Goal: Task Accomplishment & Management: Use online tool/utility

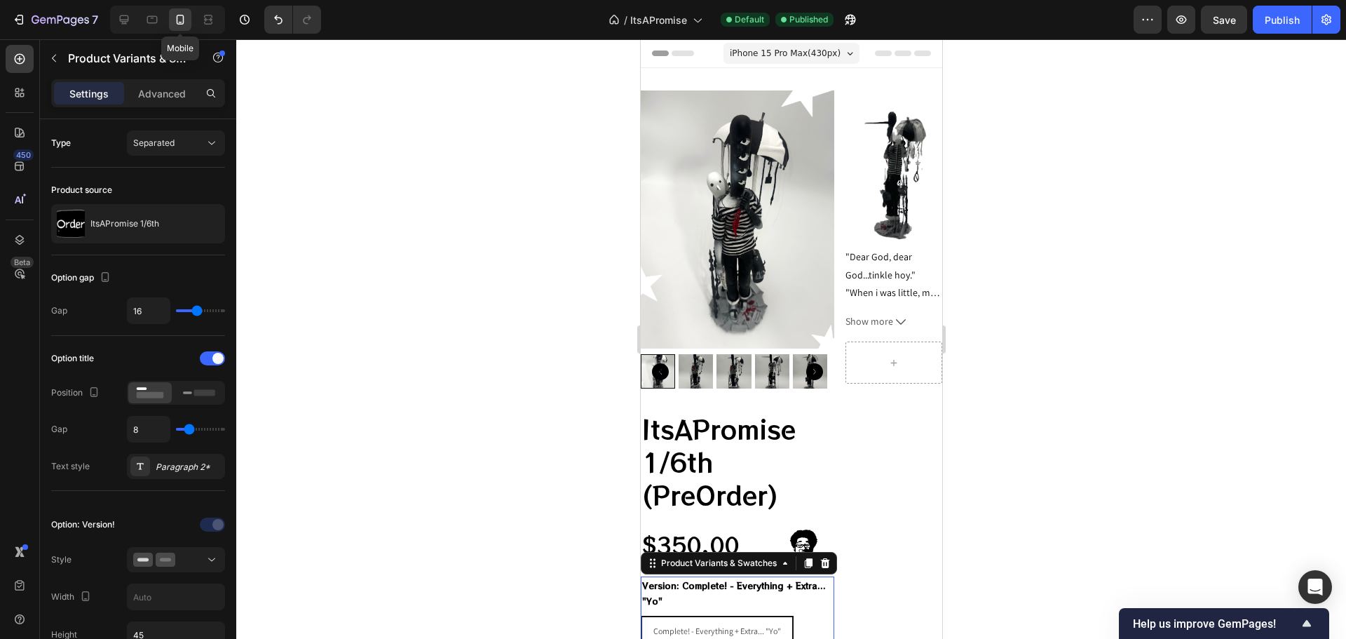
click at [181, 19] on icon at bounding box center [180, 20] width 14 height 14
click at [97, 59] on p "Product Variants & Swatches" at bounding box center [127, 58] width 119 height 17
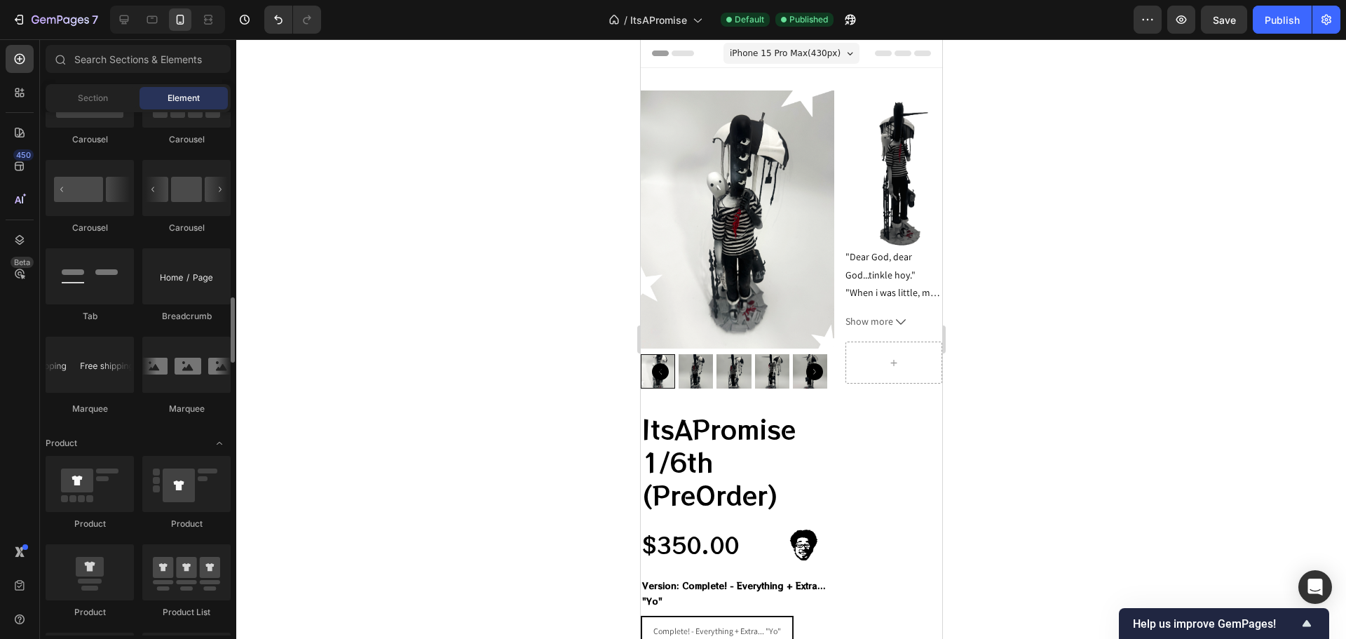
scroll to position [1332, 0]
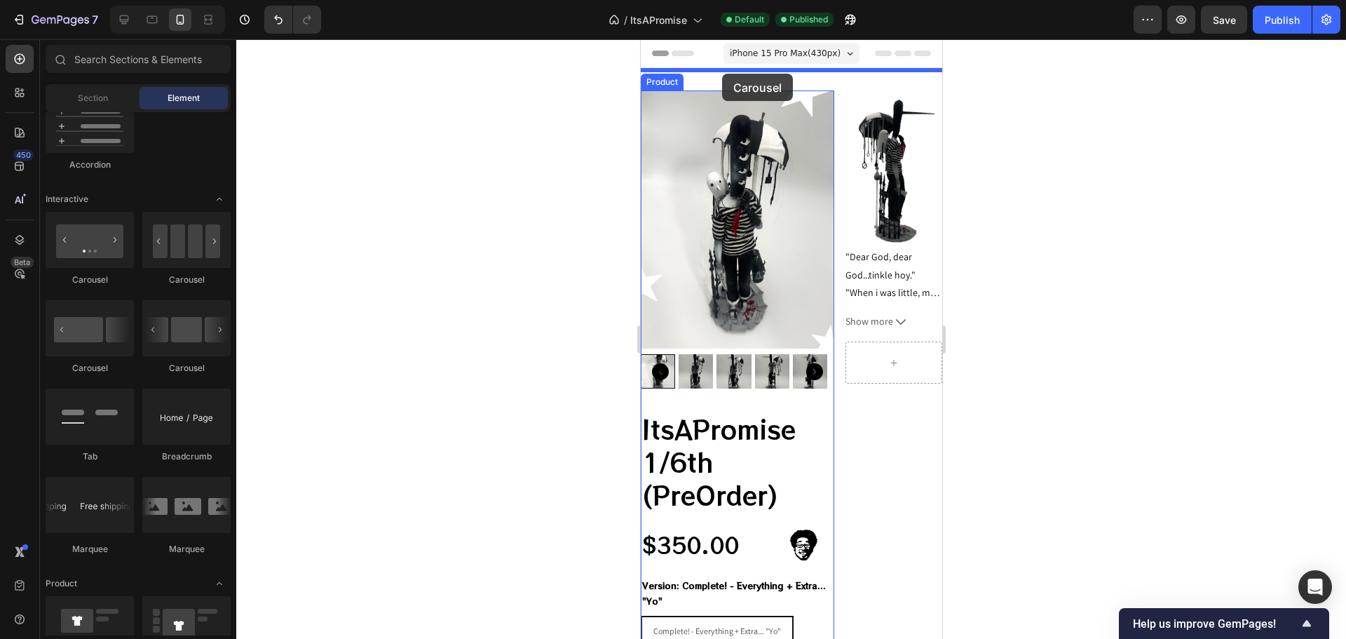
drag, startPoint x: 728, startPoint y: 292, endPoint x: 714, endPoint y: 78, distance: 214.3
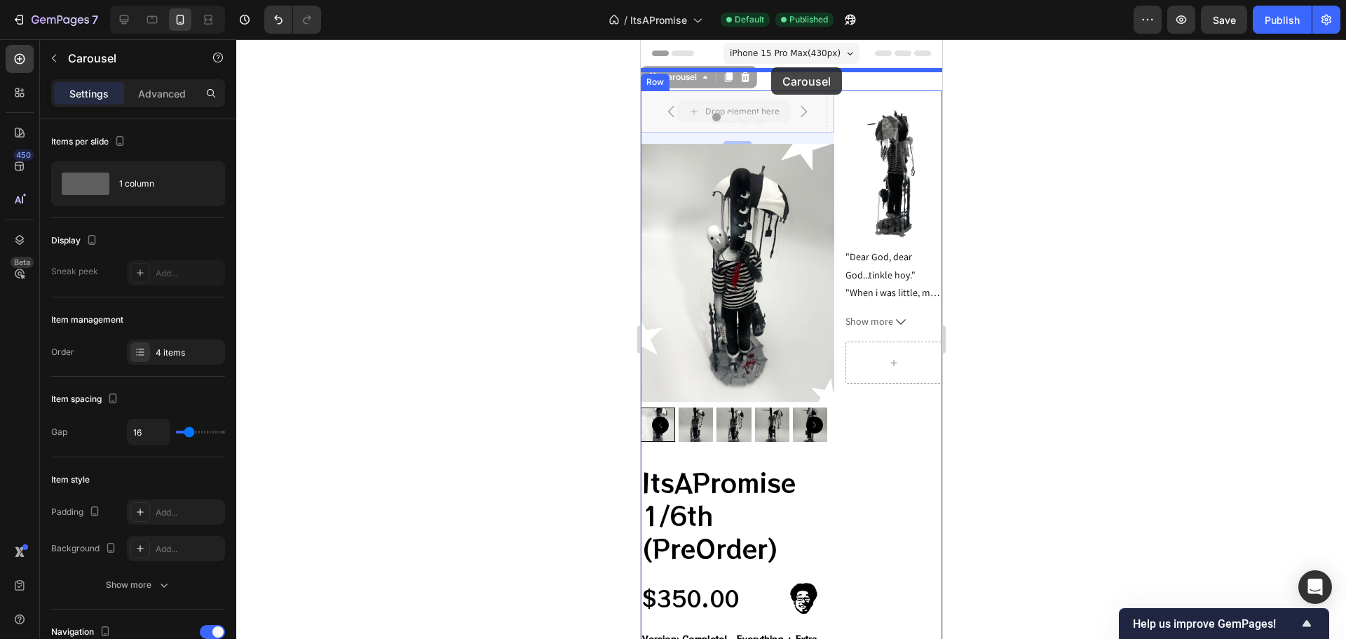
drag, startPoint x: 663, startPoint y: 83, endPoint x: 771, endPoint y: 67, distance: 109.1
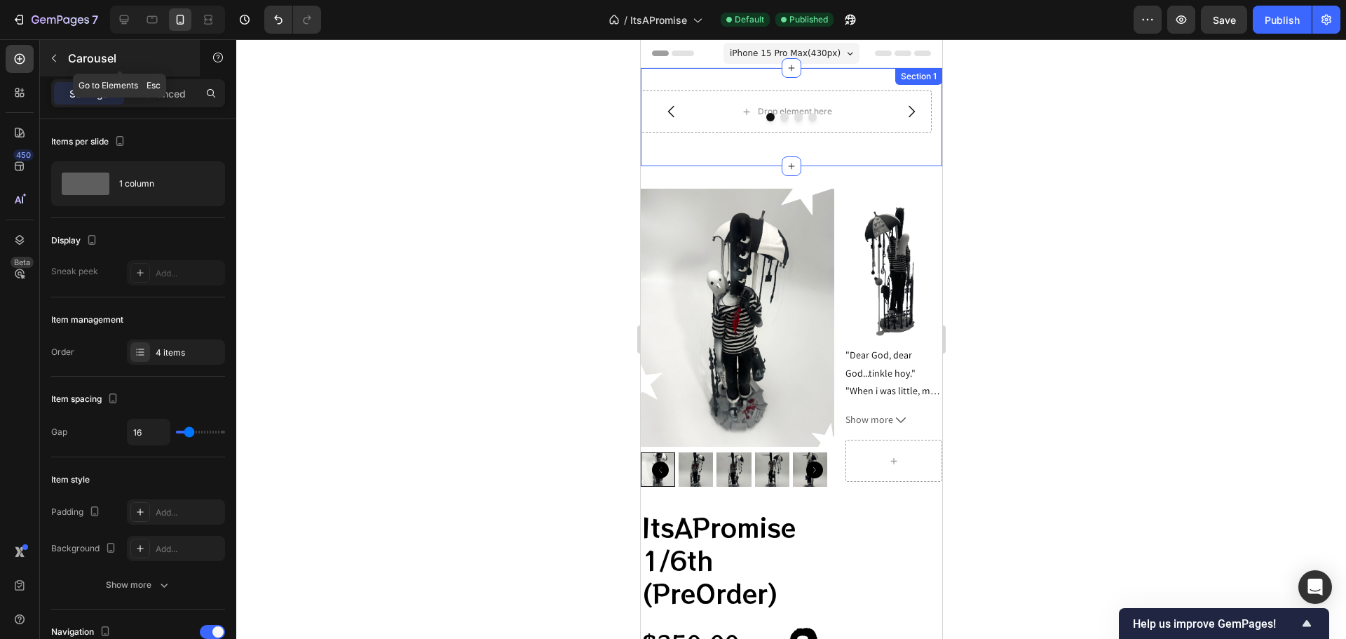
click at [78, 48] on div "Carousel" at bounding box center [120, 58] width 160 height 36
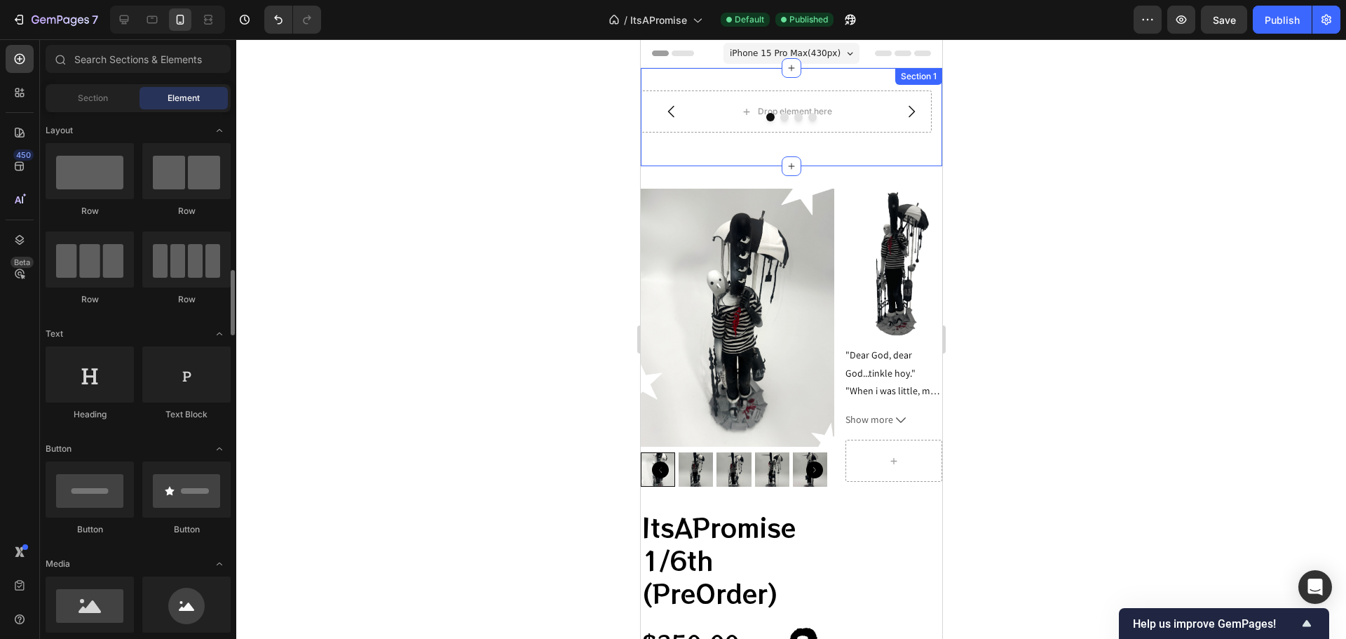
scroll to position [210, 0]
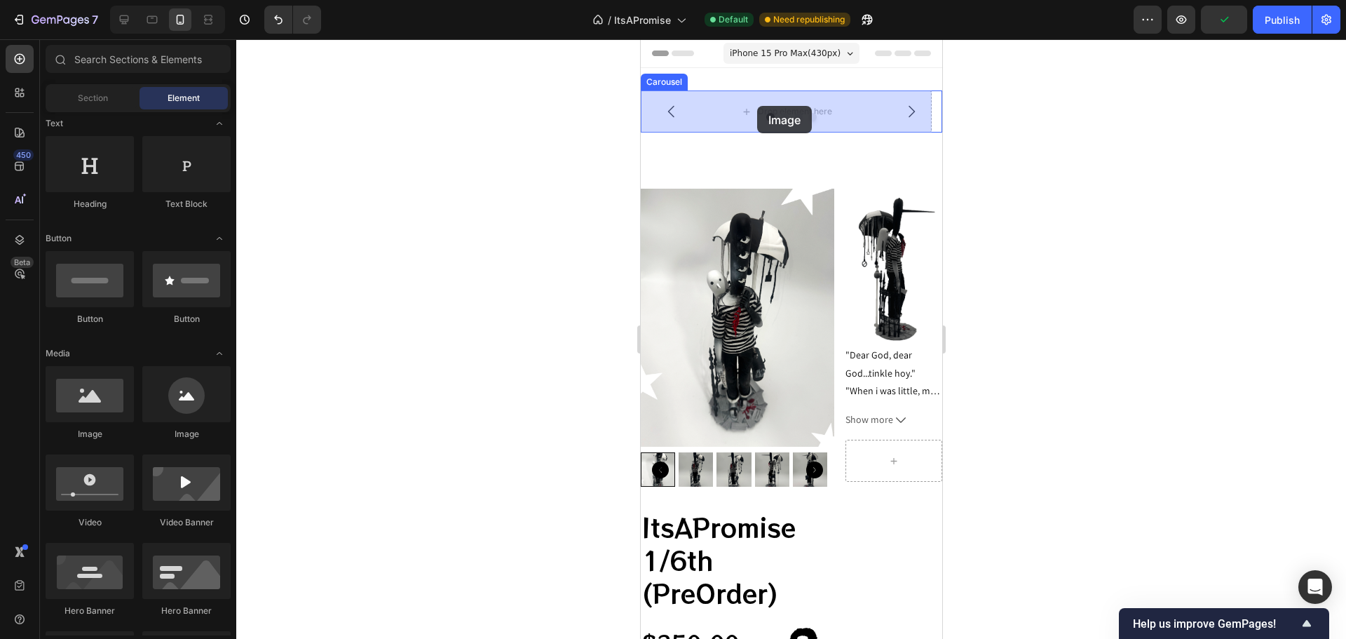
drag, startPoint x: 713, startPoint y: 428, endPoint x: 757, endPoint y: 98, distance: 333.1
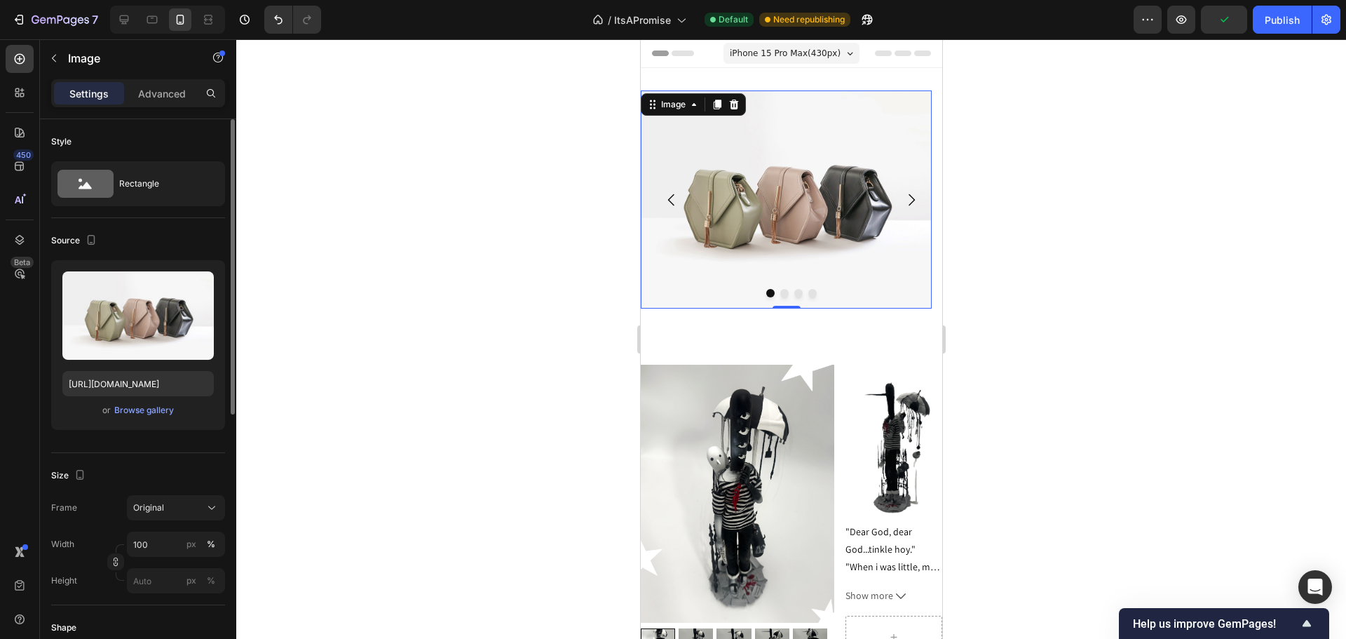
click at [172, 402] on div "or Browse gallery" at bounding box center [137, 410] width 151 height 17
click at [144, 422] on div "Upload Image [URL][DOMAIN_NAME] or Browse gallery" at bounding box center [138, 345] width 174 height 170
click at [147, 405] on div "Browse gallery" at bounding box center [144, 410] width 60 height 13
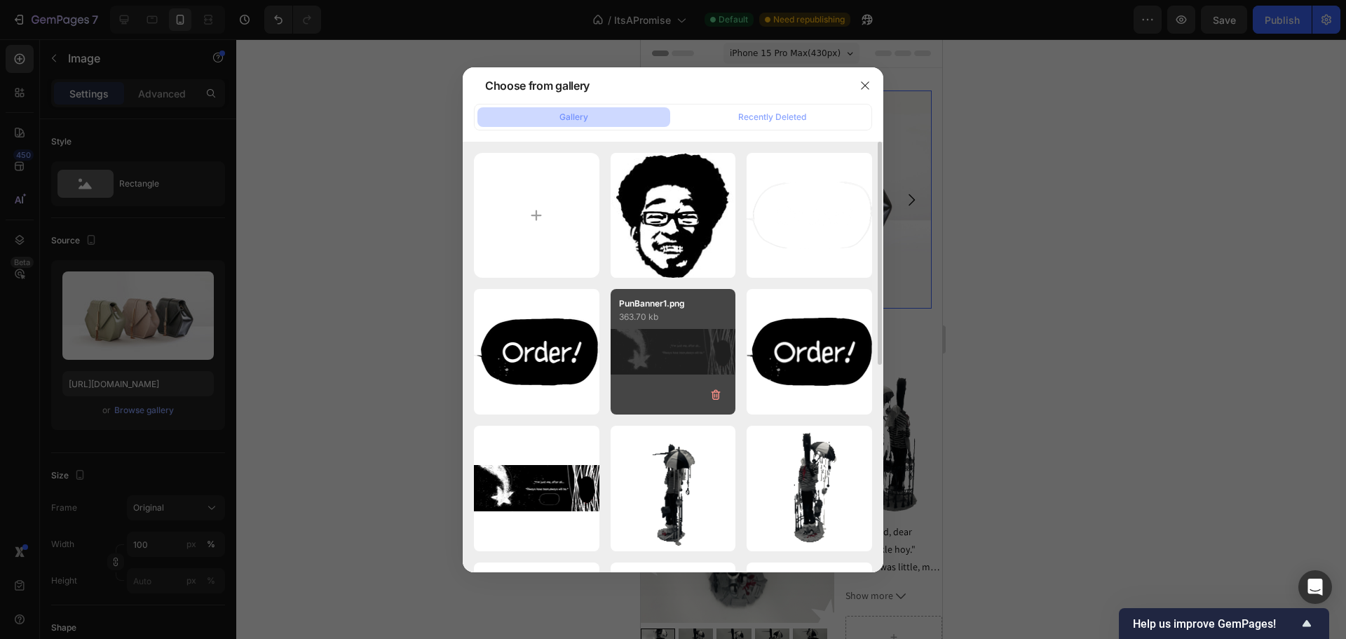
click at [673, 365] on div "PunBanner1.png 363.70 kb" at bounding box center [674, 352] width 126 height 126
type input "[URL][DOMAIN_NAME]"
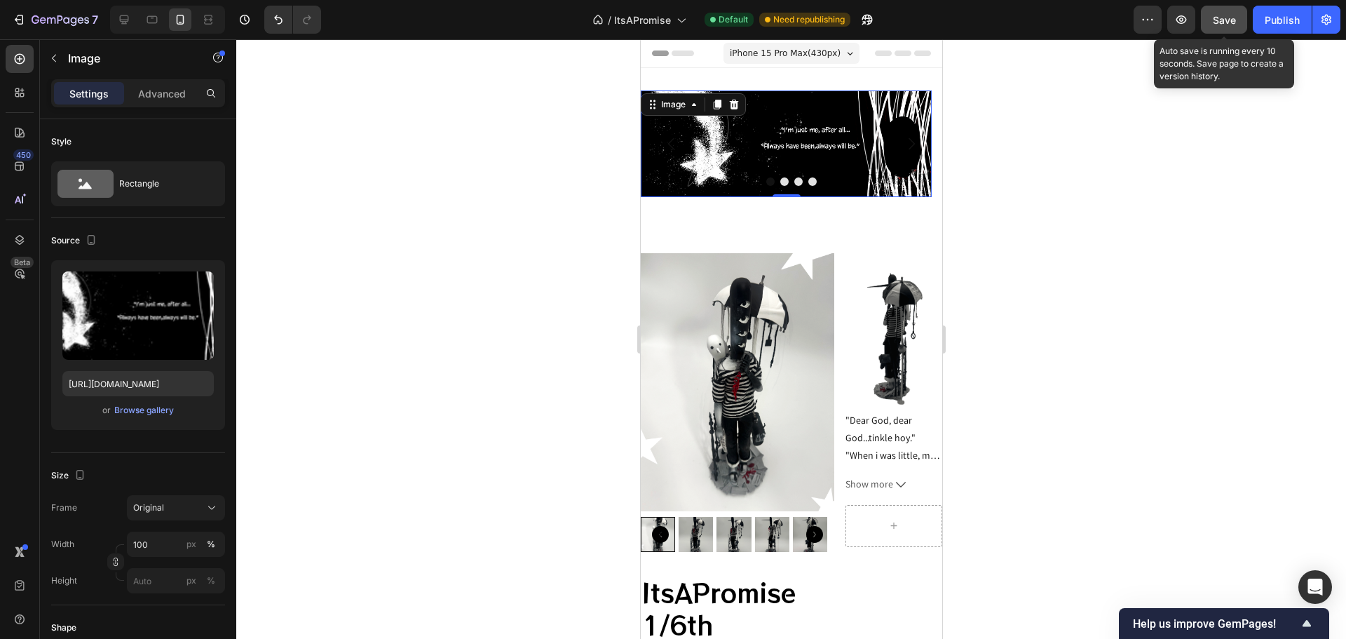
click at [1230, 25] on span "Save" at bounding box center [1224, 20] width 23 height 12
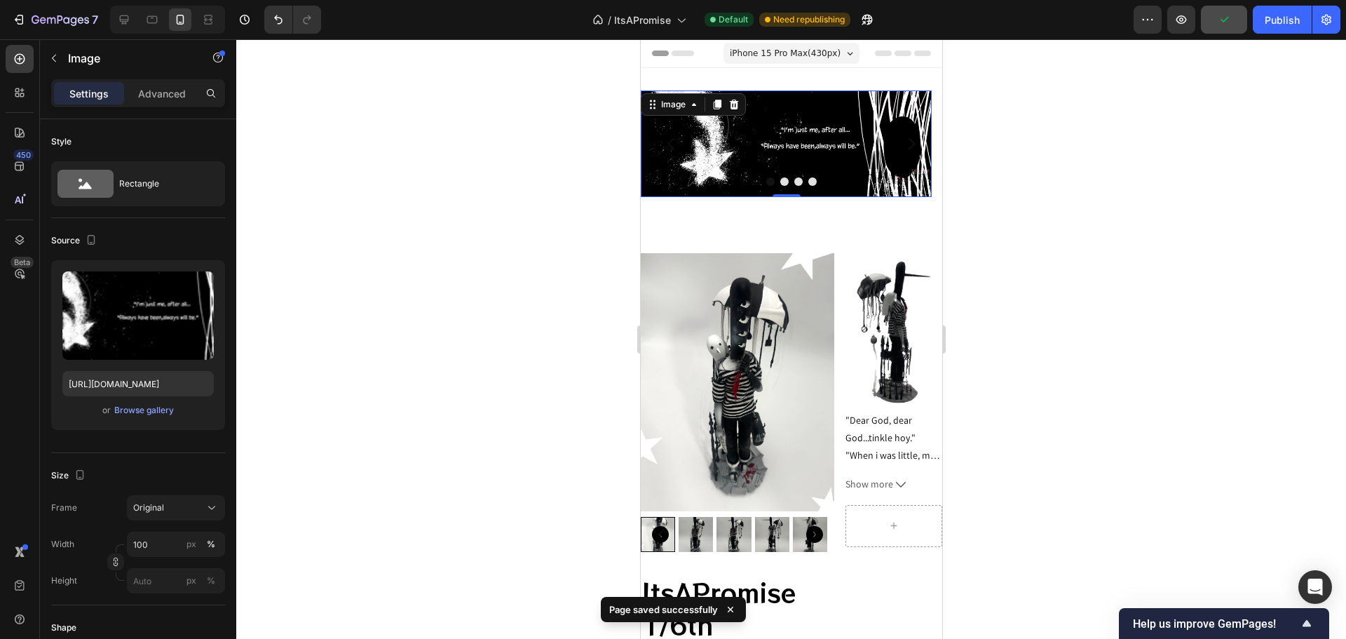
click at [1281, 34] on div "7 Version history / ItsAPromise Default Need republishing Preview Publish" at bounding box center [673, 20] width 1346 height 40
click at [1280, 27] on button "Publish" at bounding box center [1282, 20] width 59 height 28
click at [1132, 210] on div at bounding box center [791, 338] width 1110 height 599
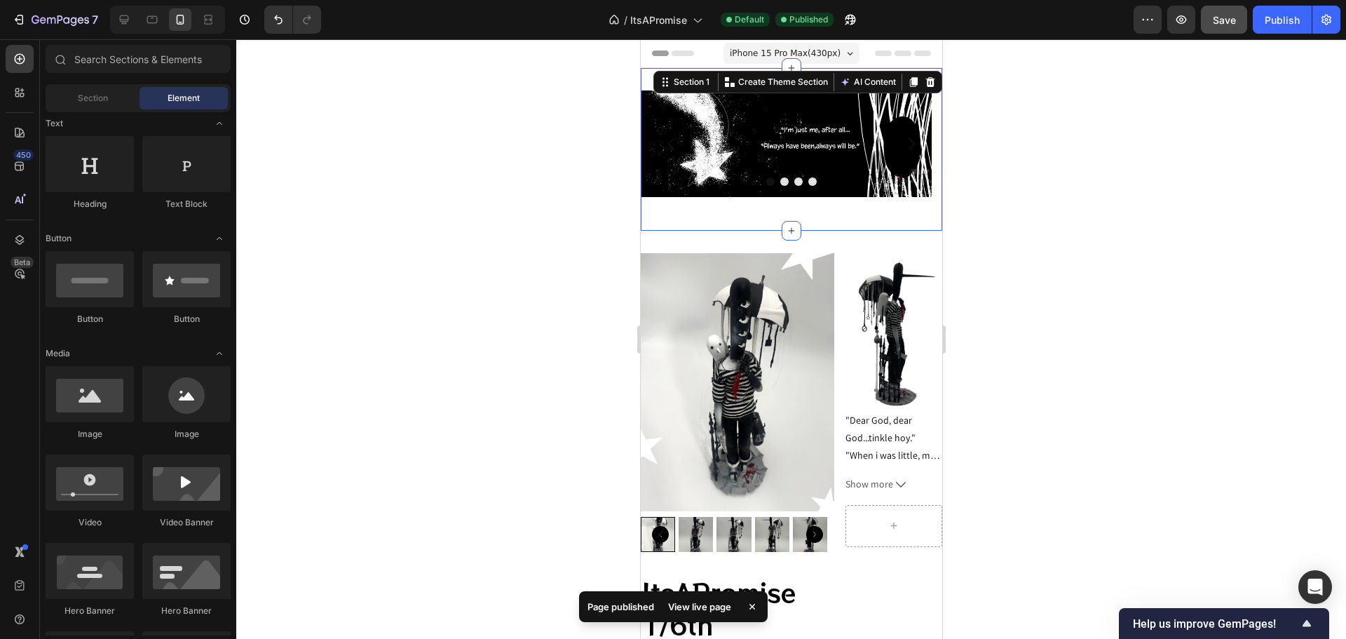
click at [769, 81] on div "Image Drop element here Drop element here Drop element here Carousel Section 1 …" at bounding box center [790, 149] width 301 height 163
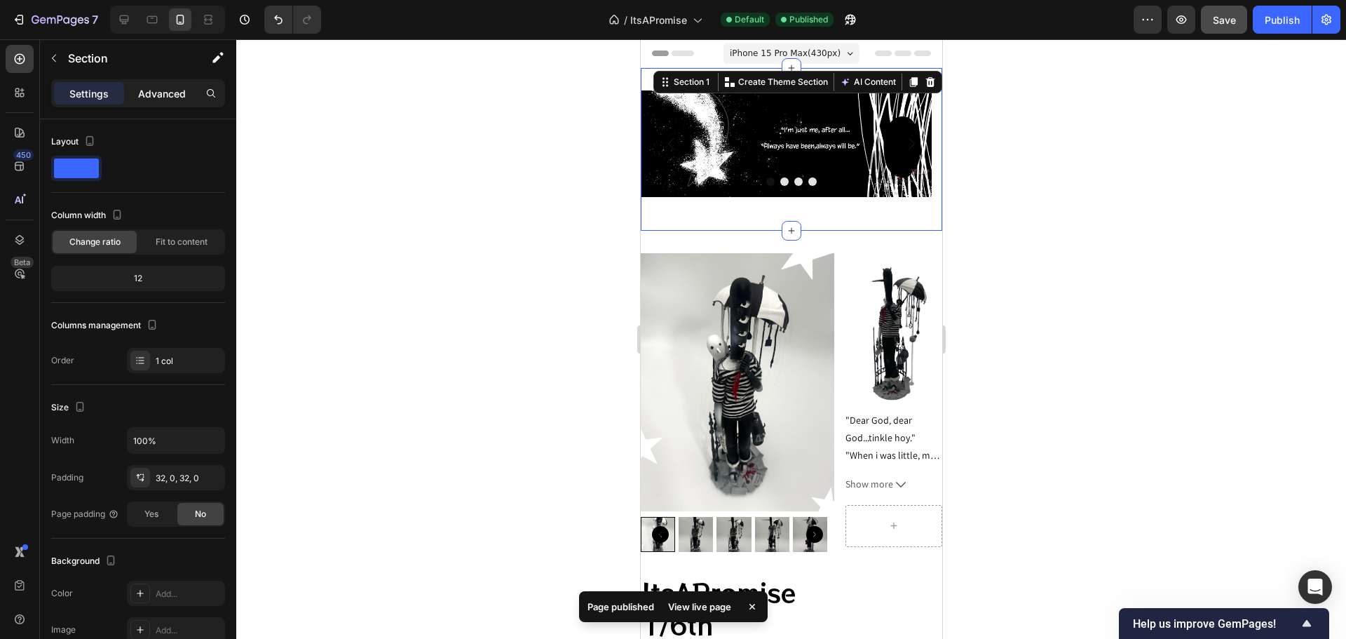
click at [144, 88] on p "Advanced" at bounding box center [162, 93] width 48 height 15
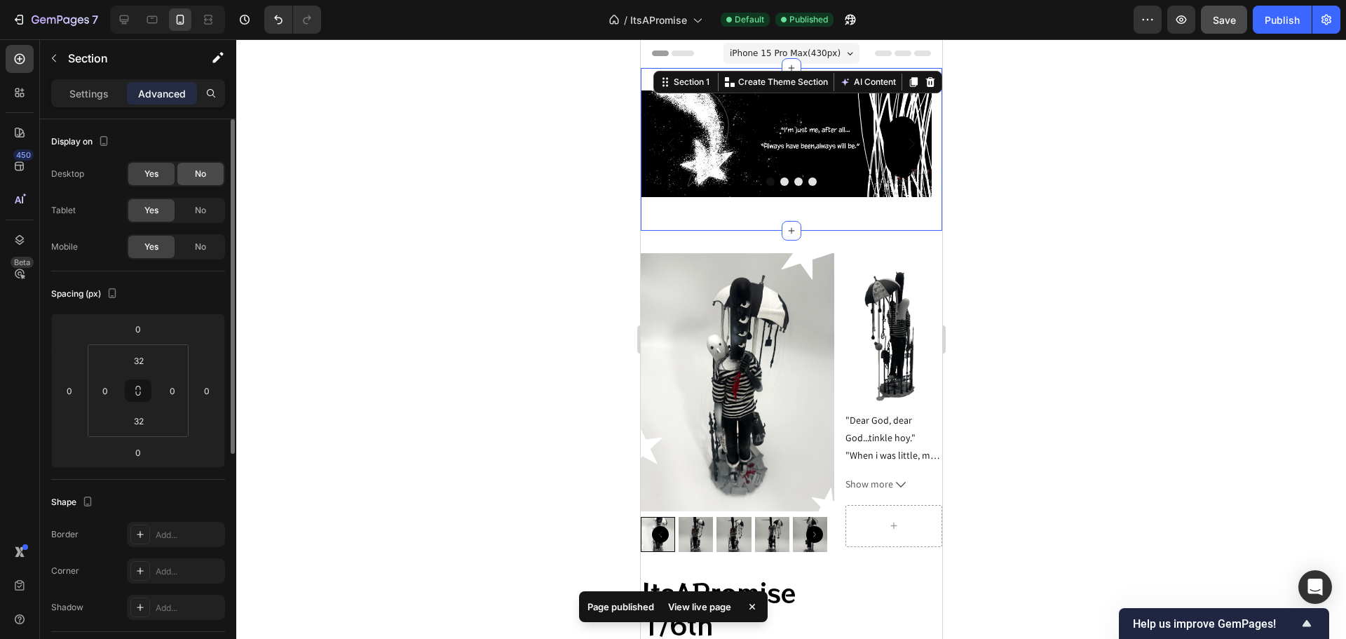
click at [200, 177] on span "No" at bounding box center [200, 174] width 11 height 13
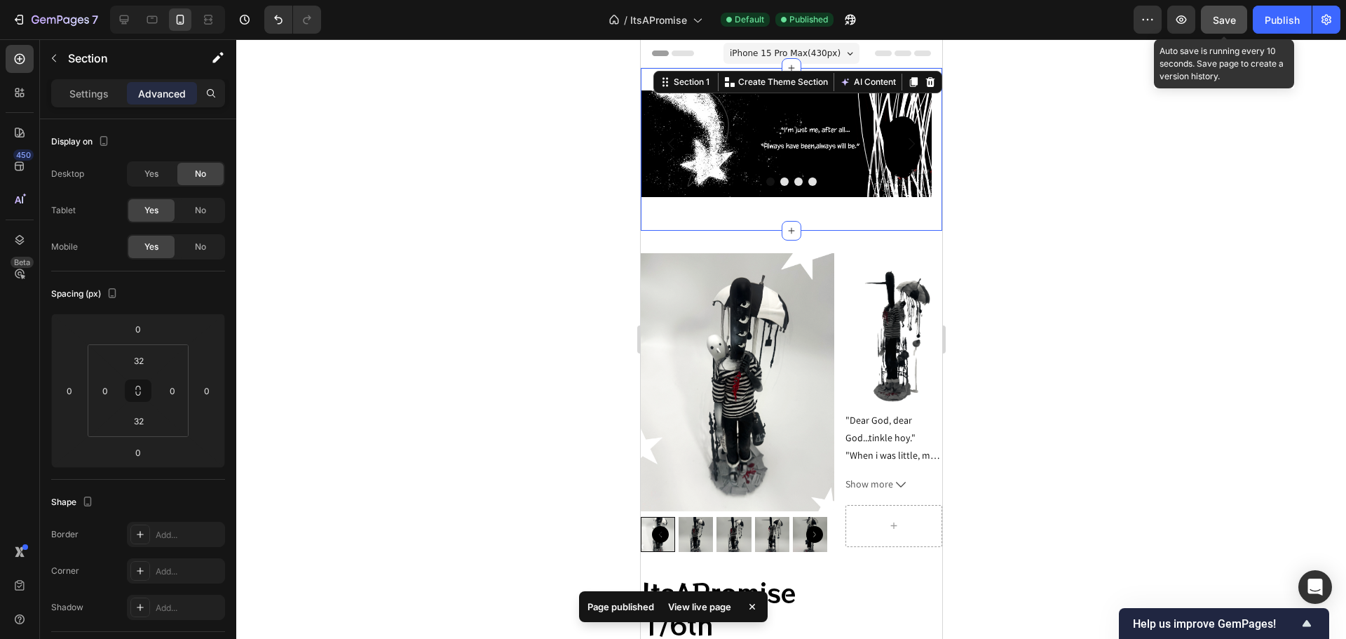
click at [1238, 25] on button "Save" at bounding box center [1224, 20] width 46 height 28
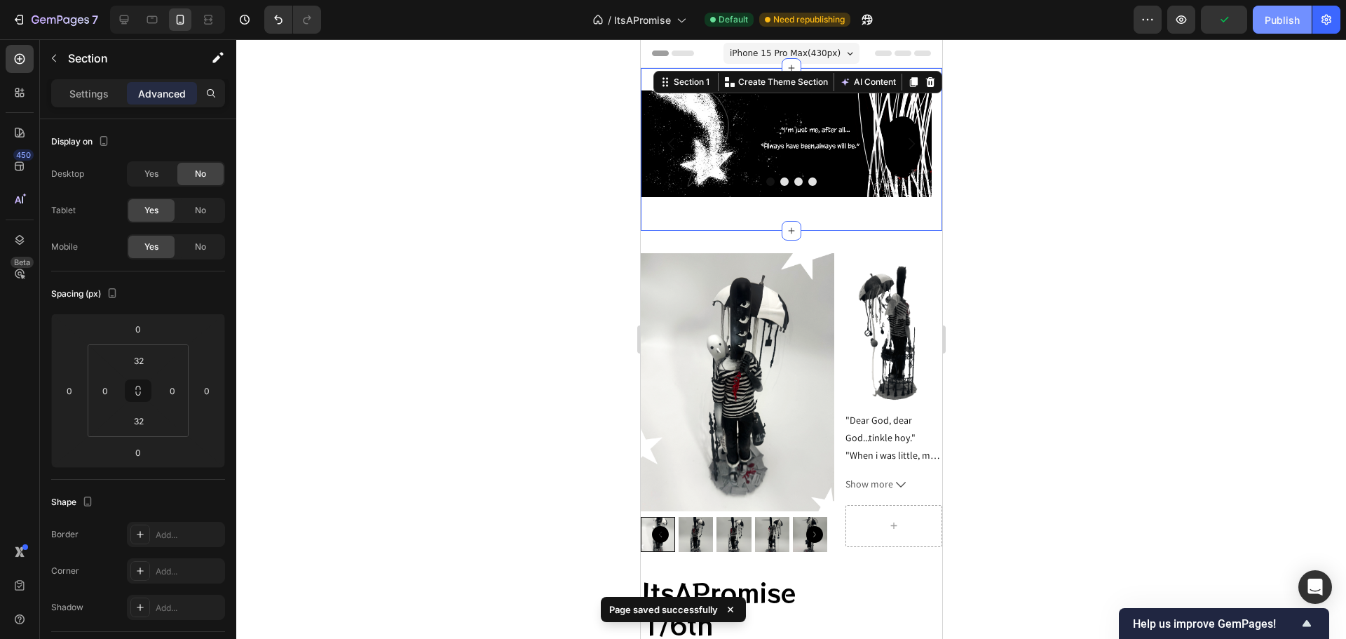
click at [1258, 18] on button "Publish" at bounding box center [1282, 20] width 59 height 28
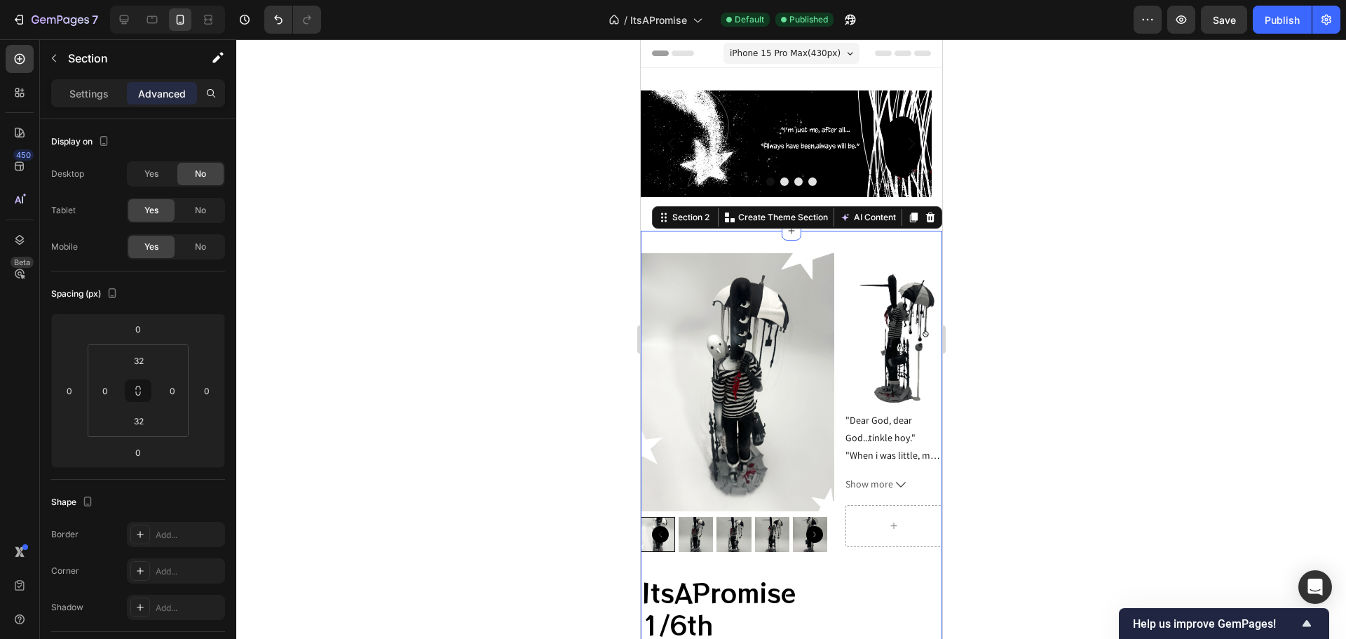
click at [741, 251] on div "Product Images ItsAPromise 1/6th (PreOrder) Product Title $350.00 Product Price…" at bounding box center [790, 628] width 301 height 795
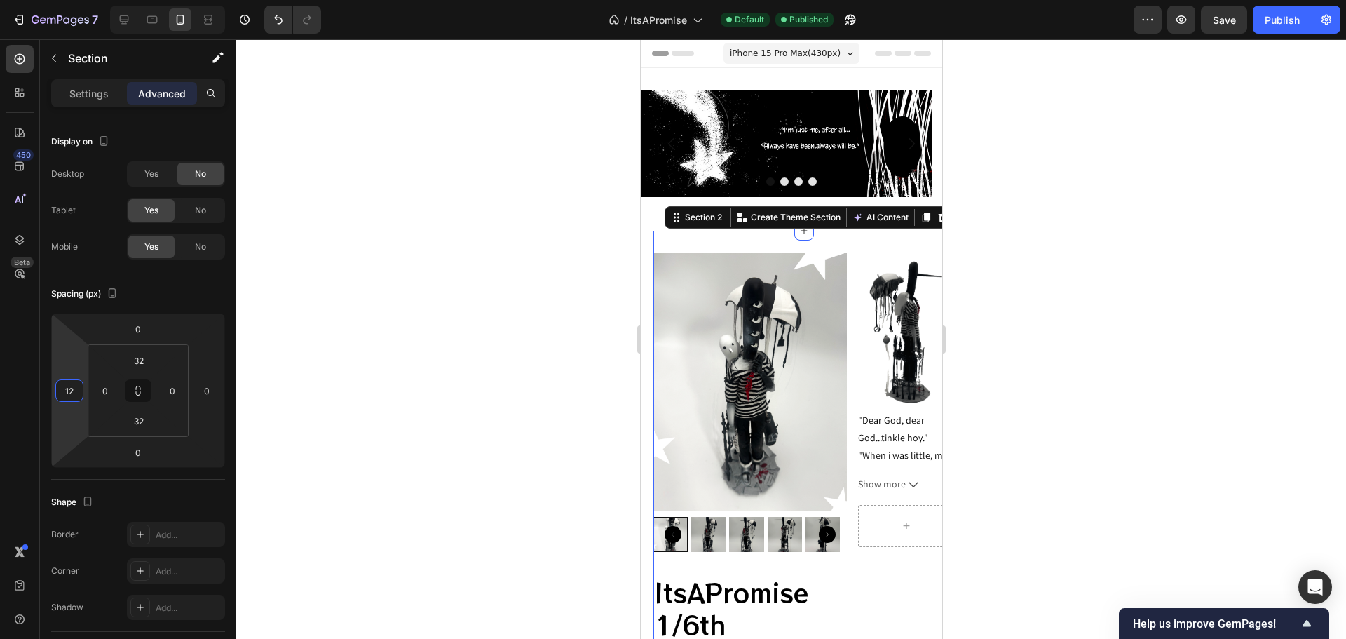
type input "6"
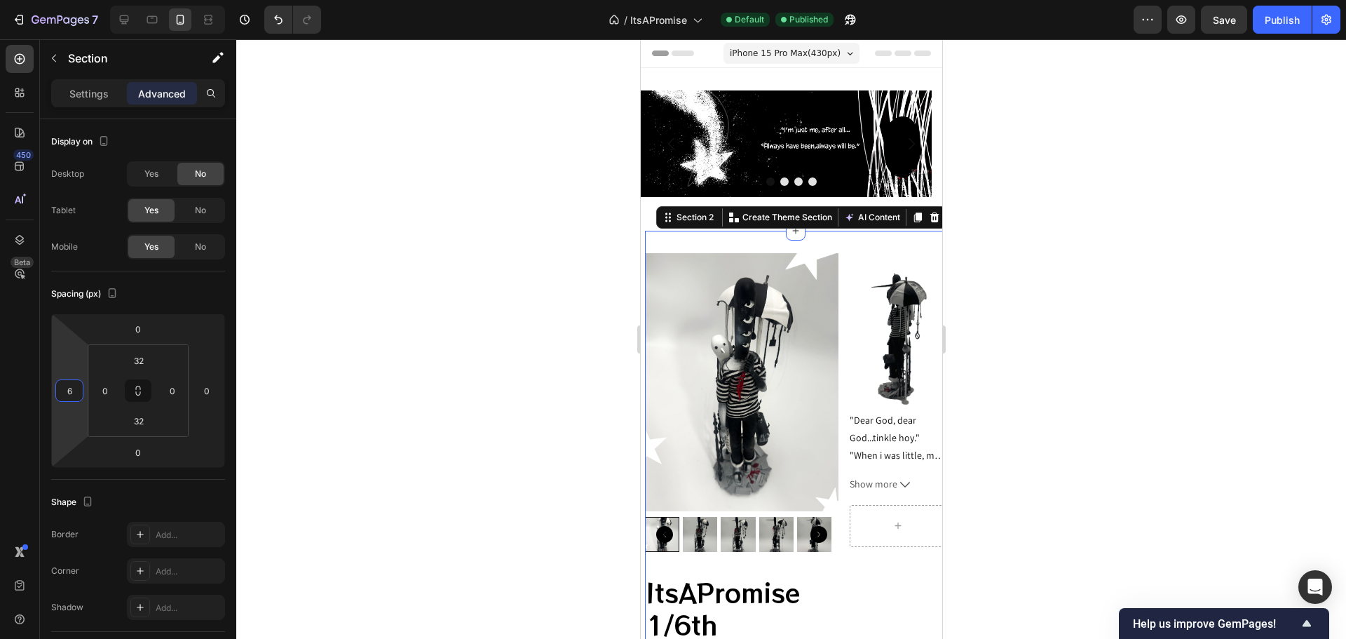
click at [85, 0] on html "7 Version history / ItsAPromise Default Published Preview Save Publish 450 Beta…" at bounding box center [673, 0] width 1346 height 0
click at [402, 259] on div at bounding box center [791, 338] width 1110 height 599
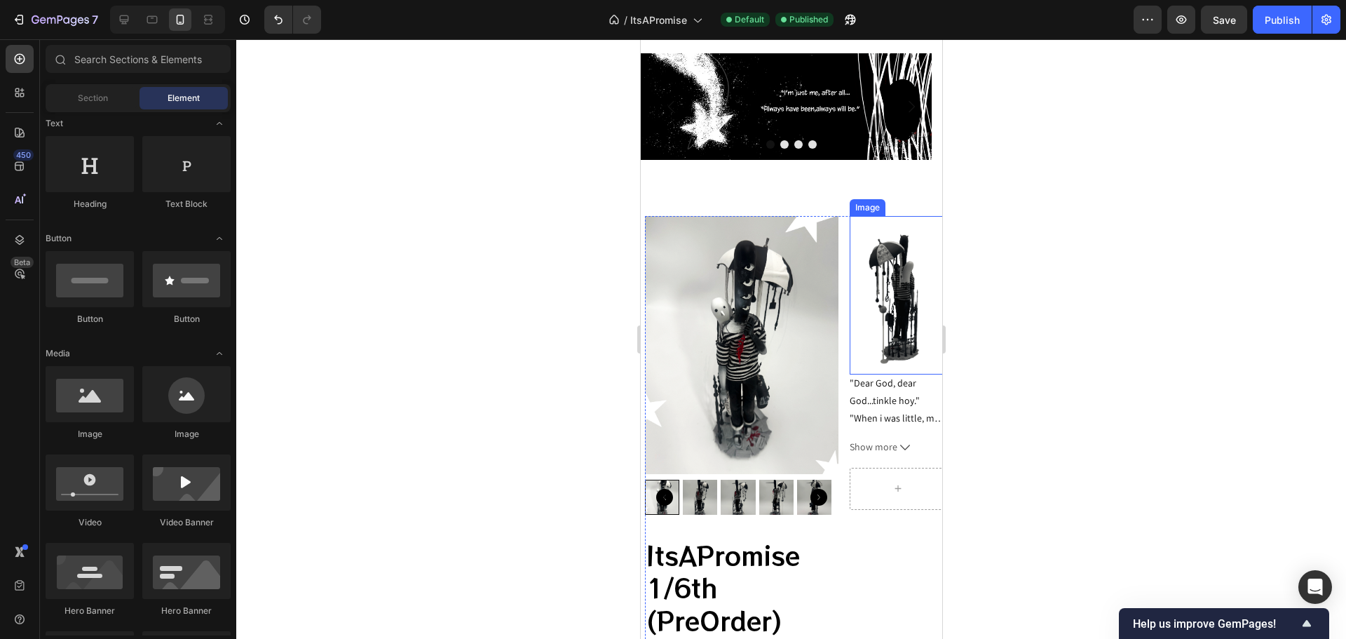
scroll to position [70, 0]
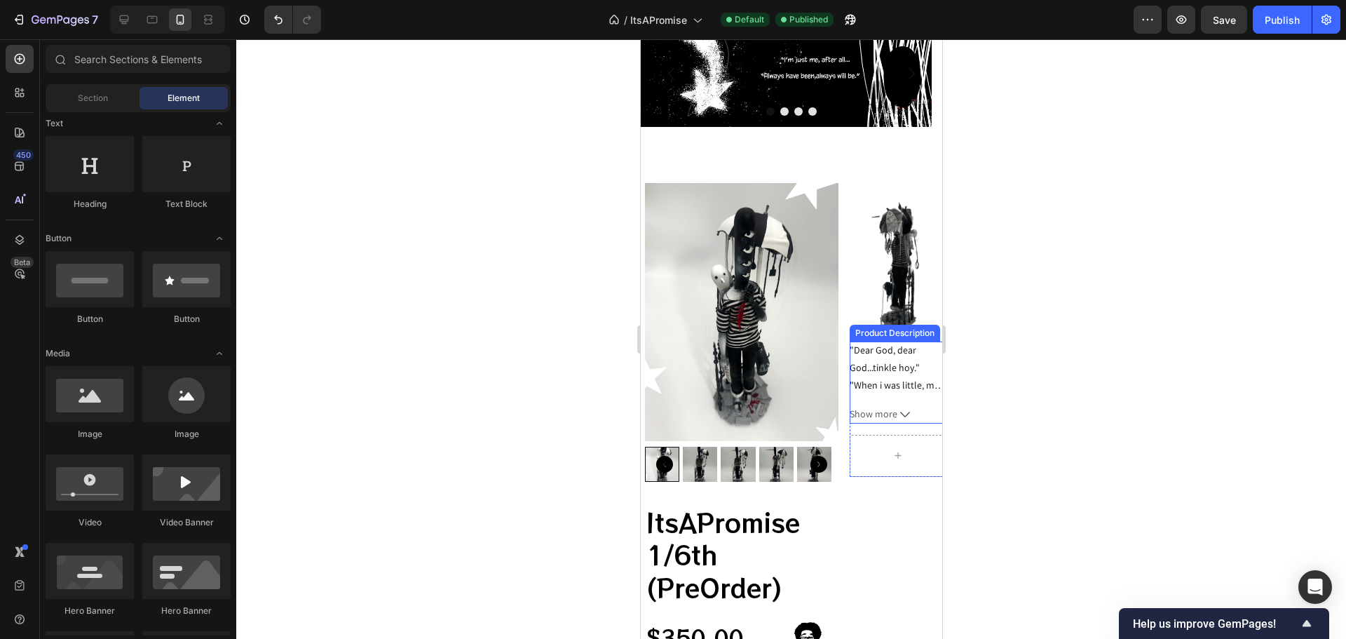
click at [911, 384] on p ""When i was little, my uncle told me those words summoned [DEMOGRAPHIC_DATA]."" at bounding box center [897, 420] width 96 height 83
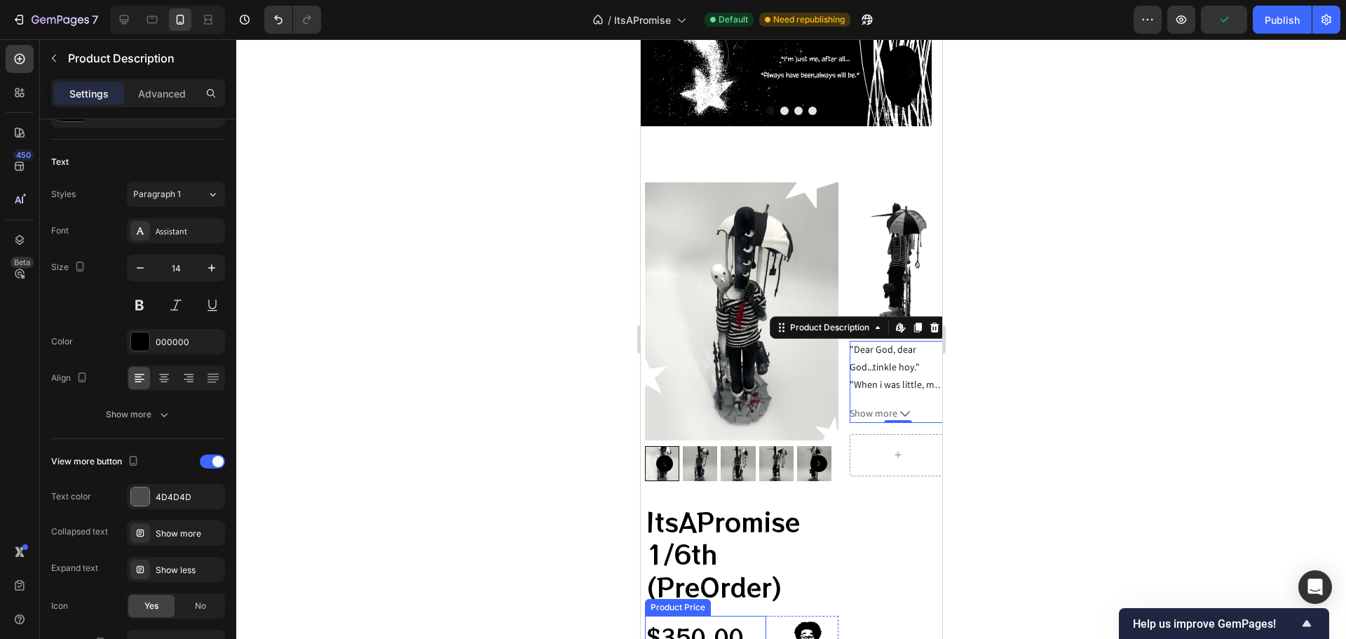
scroll to position [0, 0]
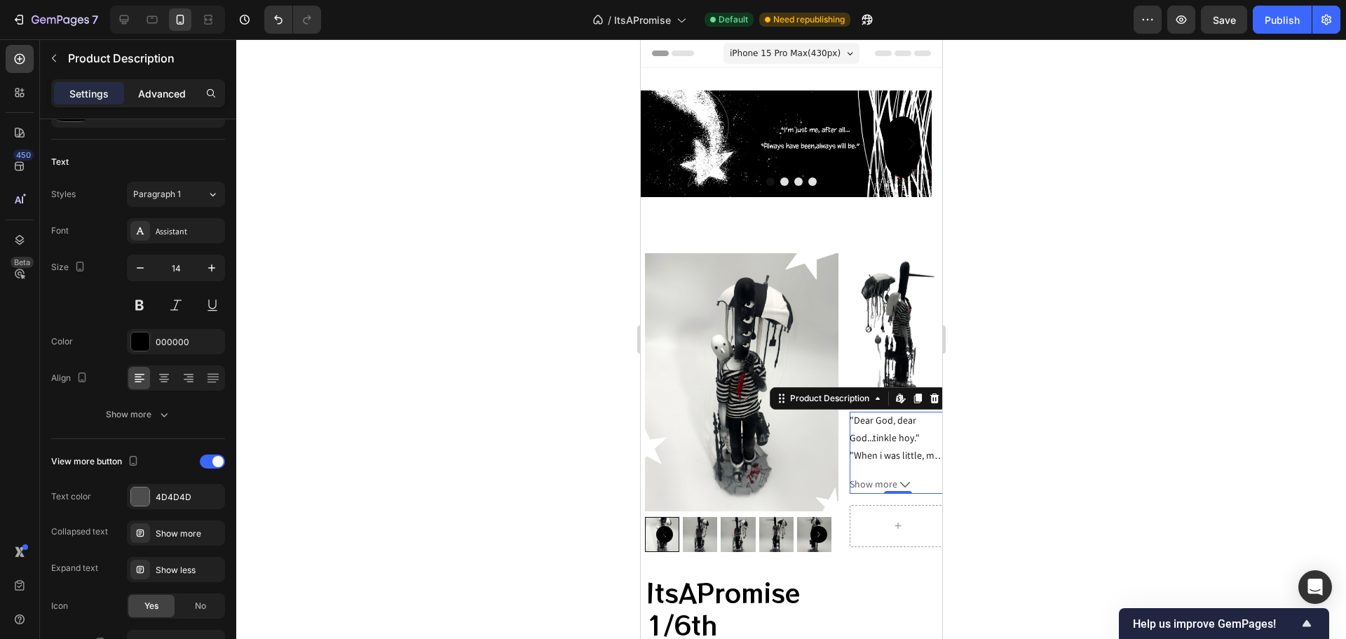
click at [171, 88] on p "Advanced" at bounding box center [162, 93] width 48 height 15
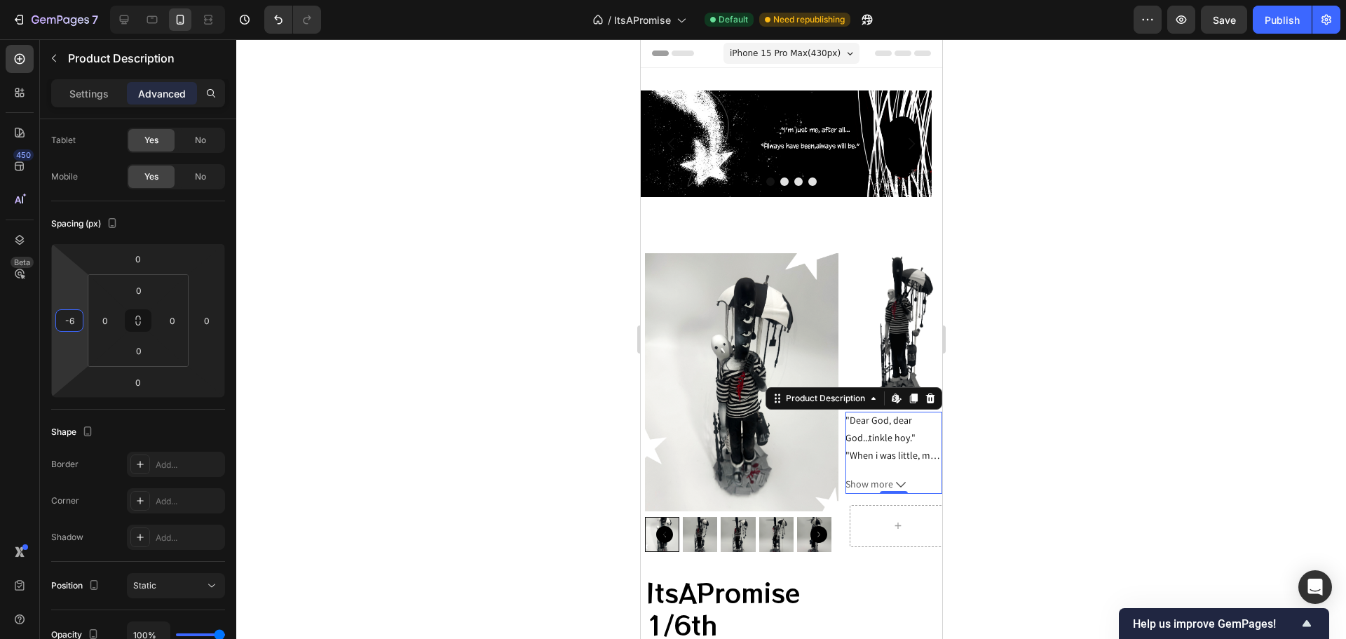
click at [71, 0] on html "7 Version history / ItsAPromise Default Need republishing Preview Save Publish …" at bounding box center [673, 0] width 1346 height 0
click at [71, 316] on input "-6" at bounding box center [69, 320] width 21 height 21
type input "0"
click at [287, 319] on div at bounding box center [791, 338] width 1110 height 599
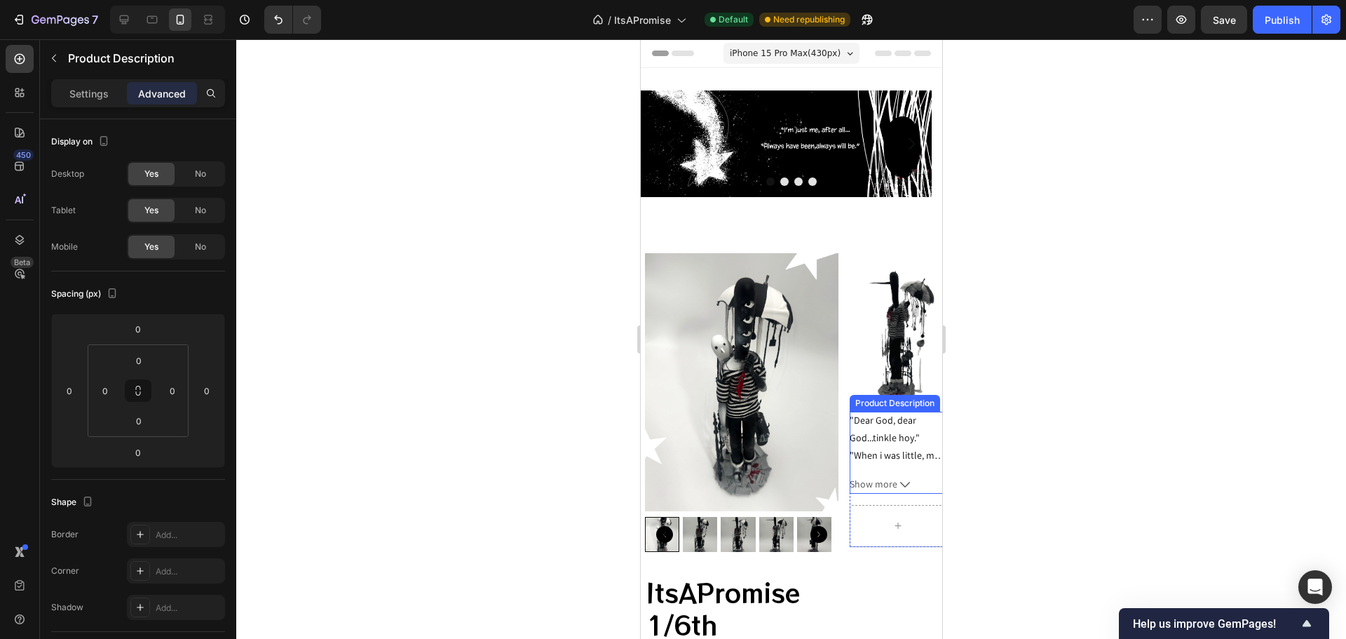
click at [918, 419] on div ""Dear God, dear God...tinkle hoy." "When i was little, my uncle told me those w…" at bounding box center [897, 438] width 97 height 53
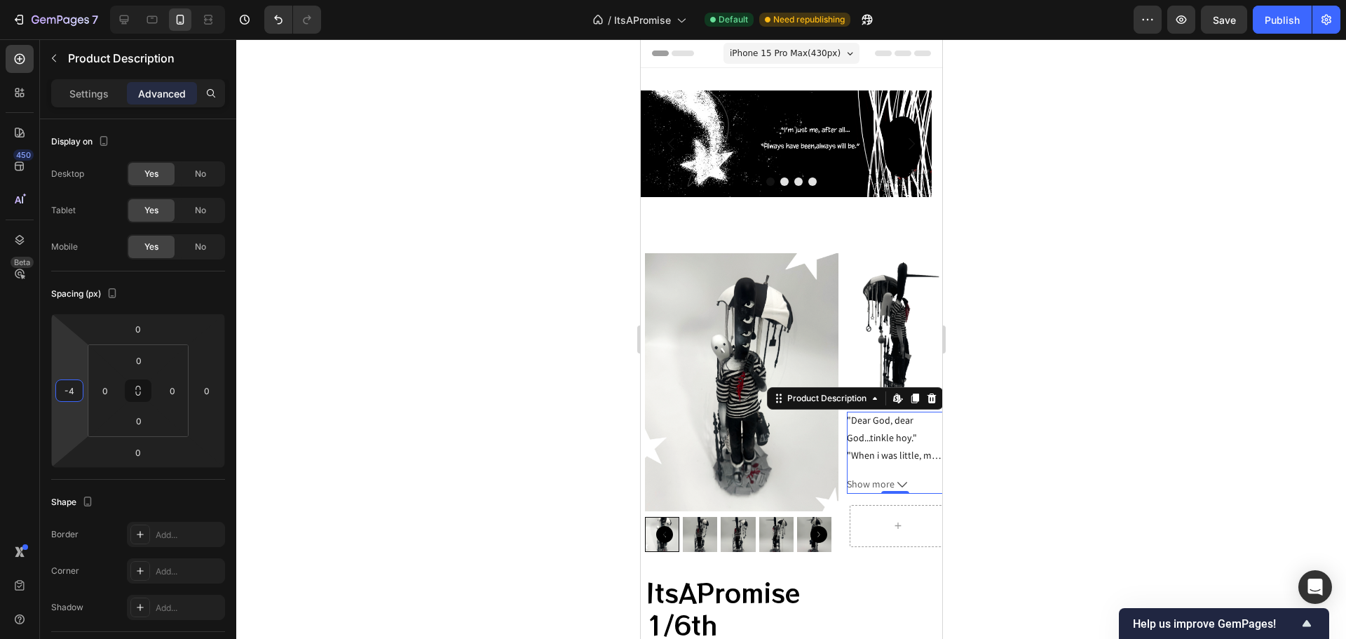
type input "-6"
drag, startPoint x: 73, startPoint y: 363, endPoint x: 82, endPoint y: 365, distance: 9.4
click at [82, 0] on html "7 Version history / ItsAPromise Default Need republishing Preview Save Publish …" at bounding box center [673, 0] width 1346 height 0
click at [107, 95] on p "Settings" at bounding box center [88, 93] width 39 height 15
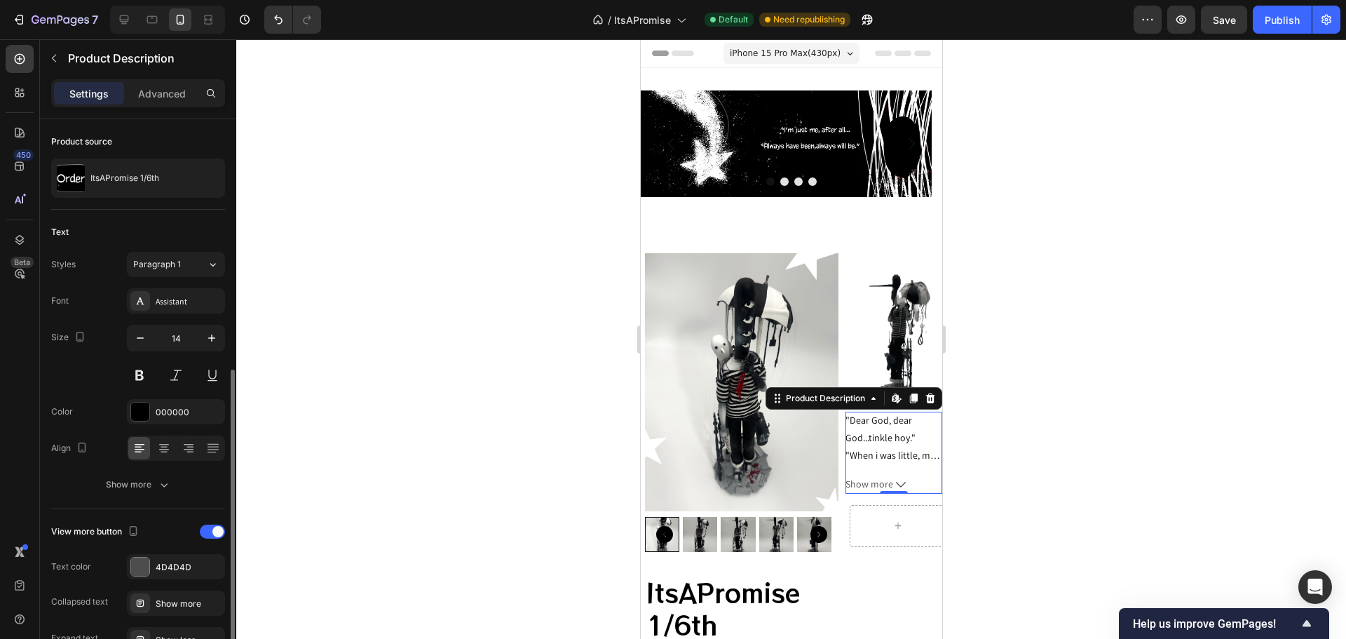
scroll to position [155, 0]
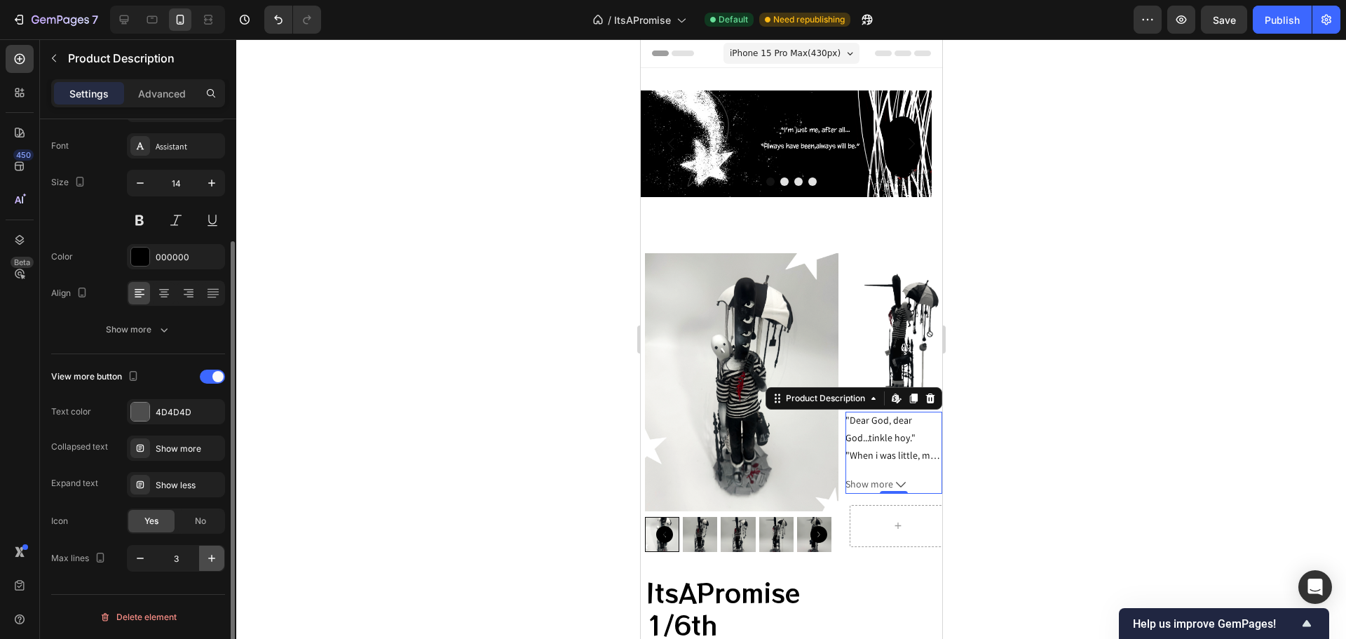
click at [209, 553] on icon "button" at bounding box center [212, 558] width 14 height 14
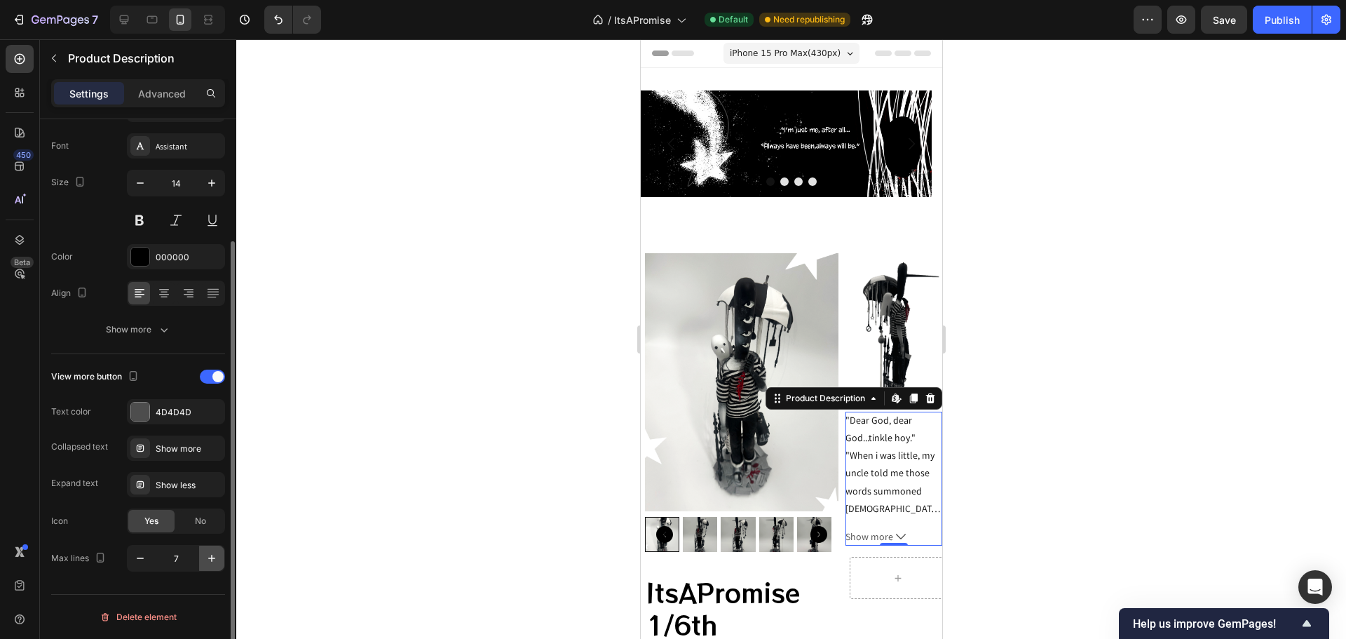
click at [209, 553] on icon "button" at bounding box center [212, 558] width 14 height 14
type input "10"
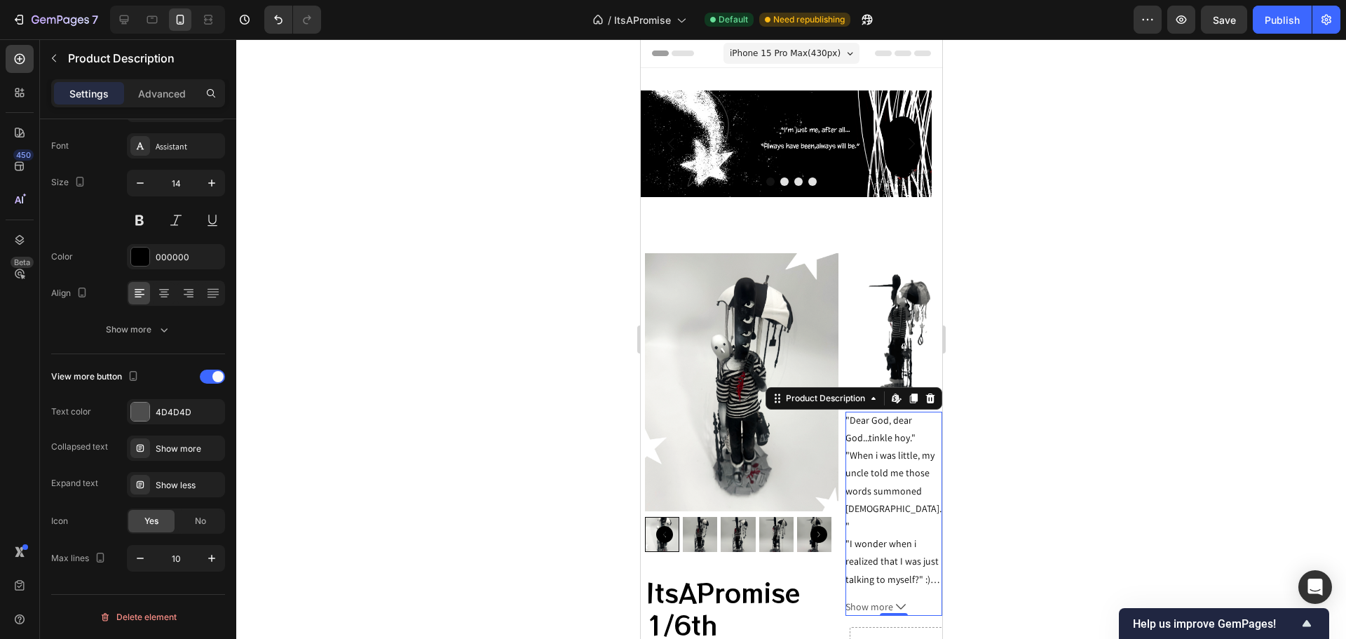
click at [447, 405] on div at bounding box center [791, 338] width 1110 height 599
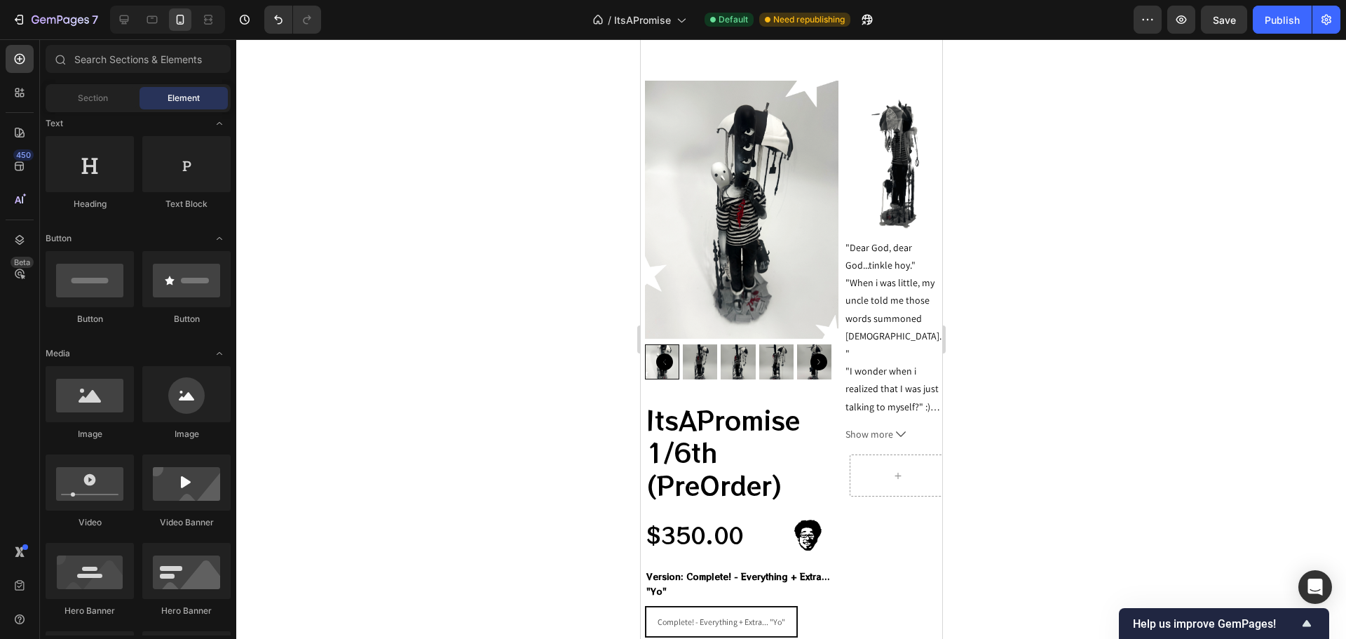
scroll to position [160, 0]
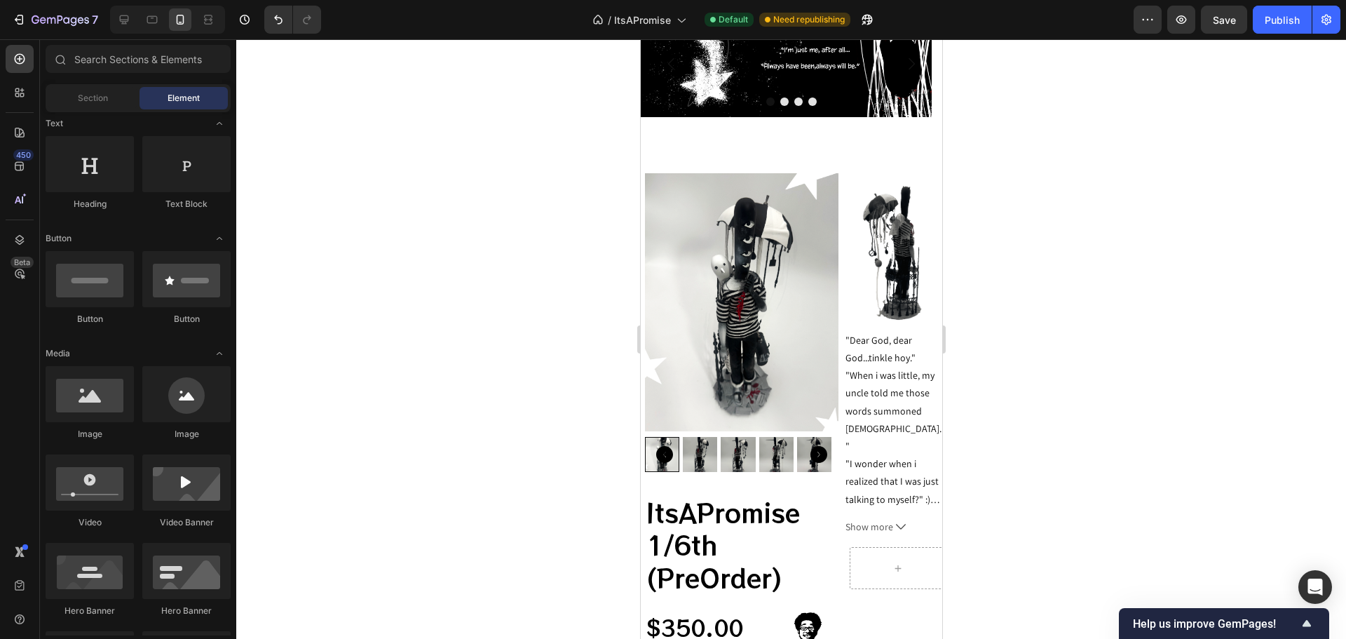
drag, startPoint x: 937, startPoint y: 218, endPoint x: 1599, endPoint y: 144, distance: 666.0
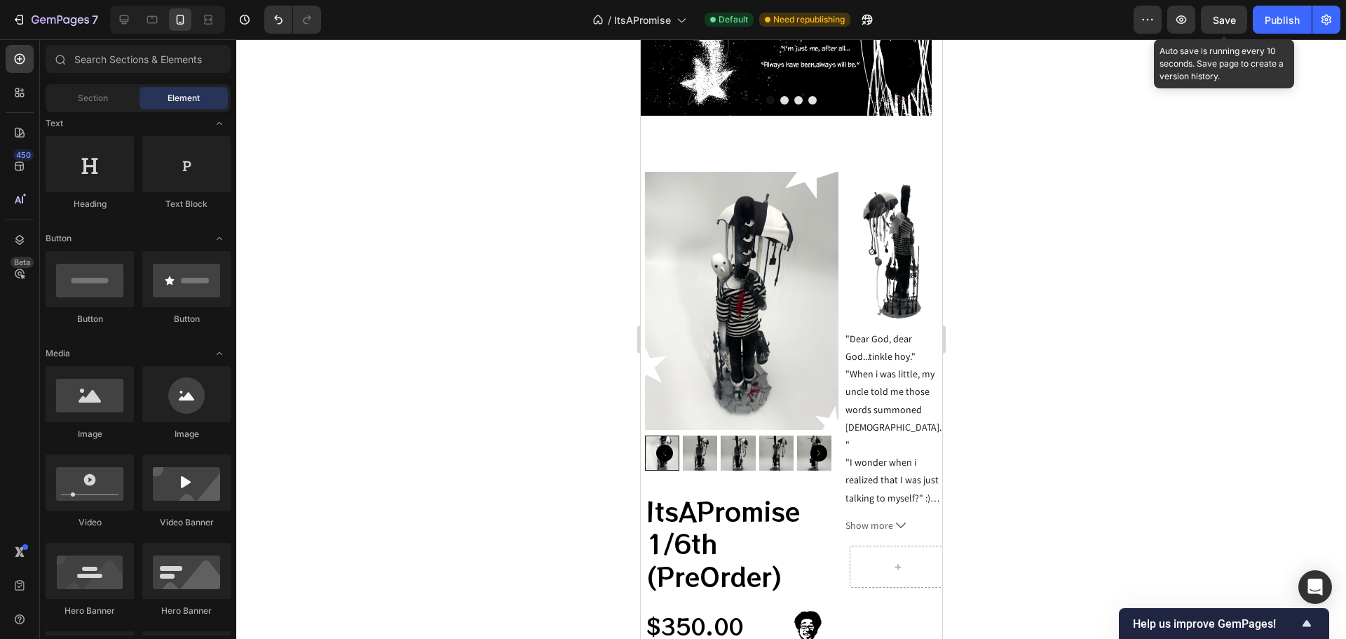
click at [1224, 14] on span "Save" at bounding box center [1224, 20] width 23 height 12
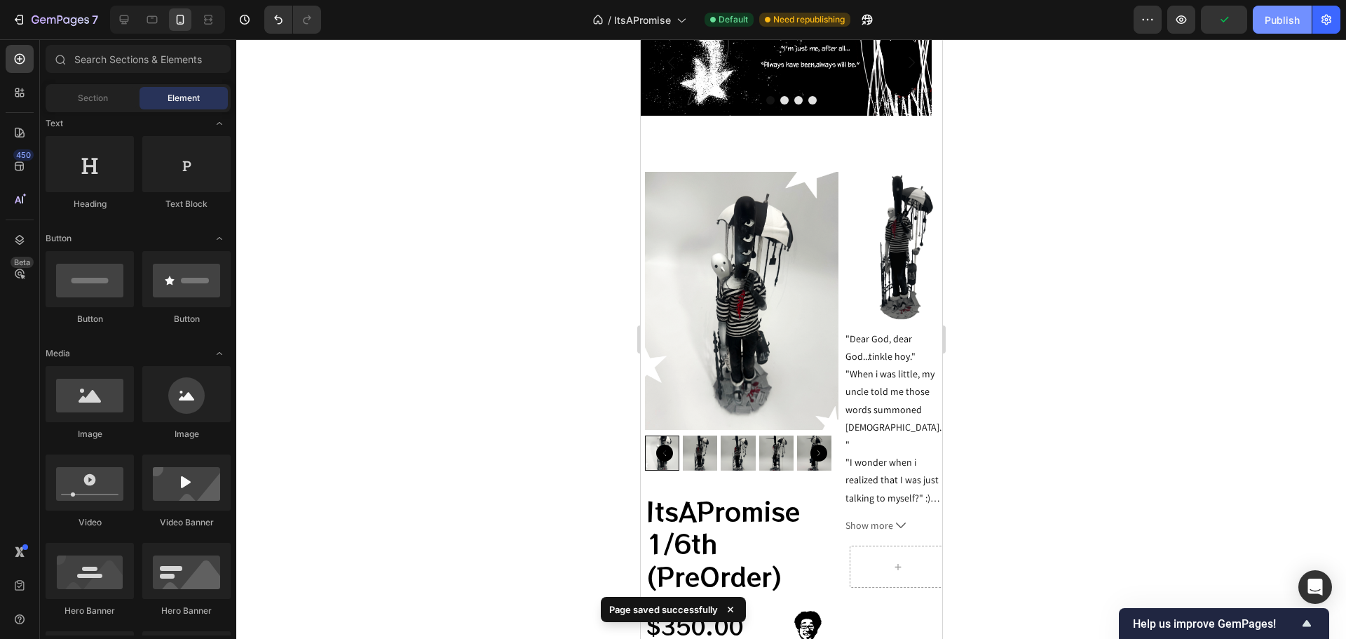
click at [1287, 7] on button "Publish" at bounding box center [1282, 20] width 59 height 28
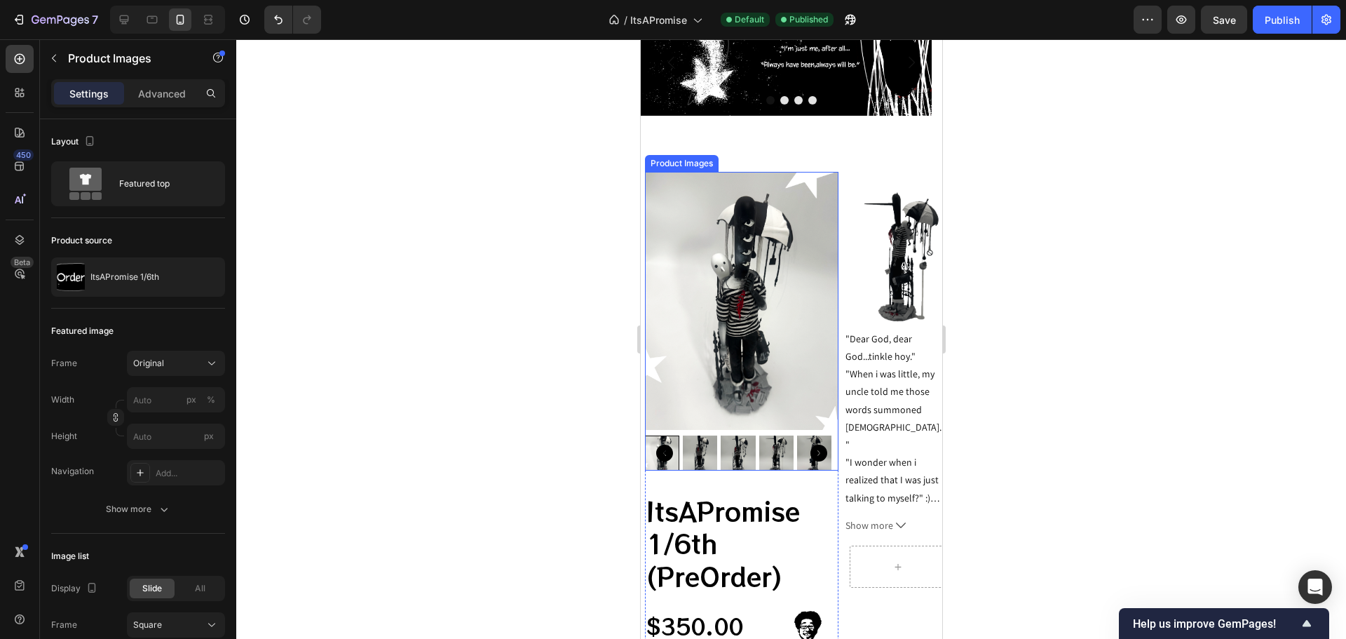
click at [741, 197] on img at bounding box center [741, 301] width 194 height 258
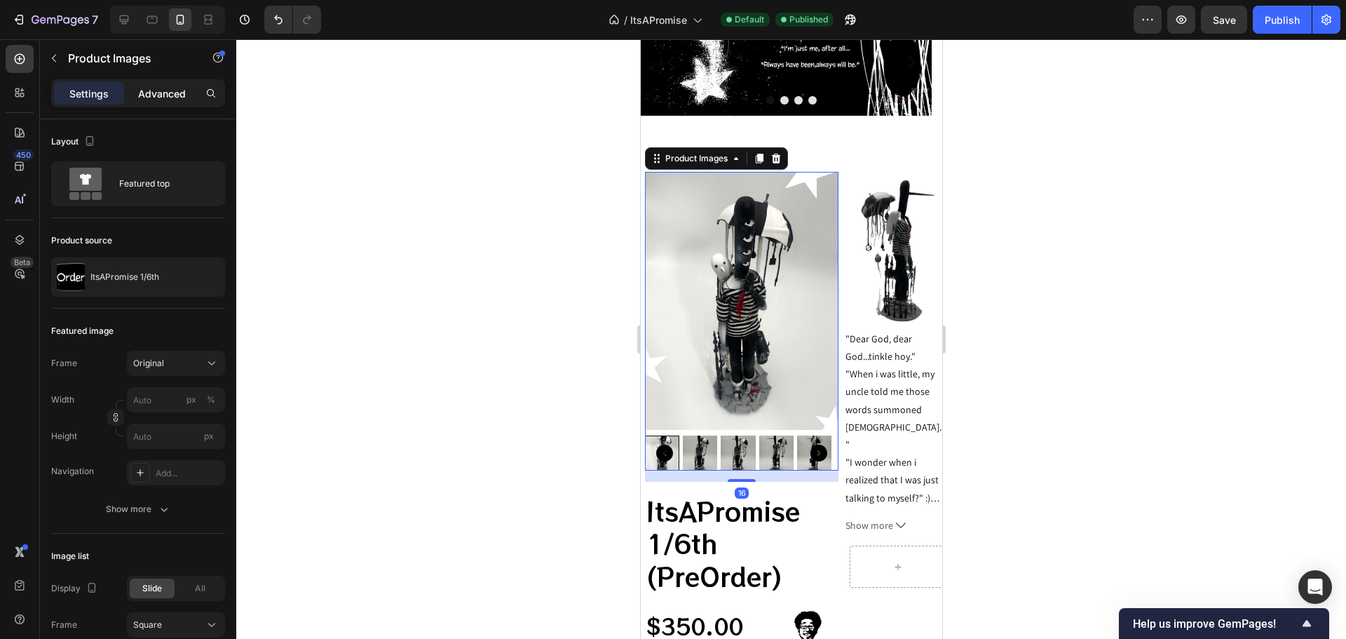
click at [177, 102] on div "Advanced" at bounding box center [162, 93] width 70 height 22
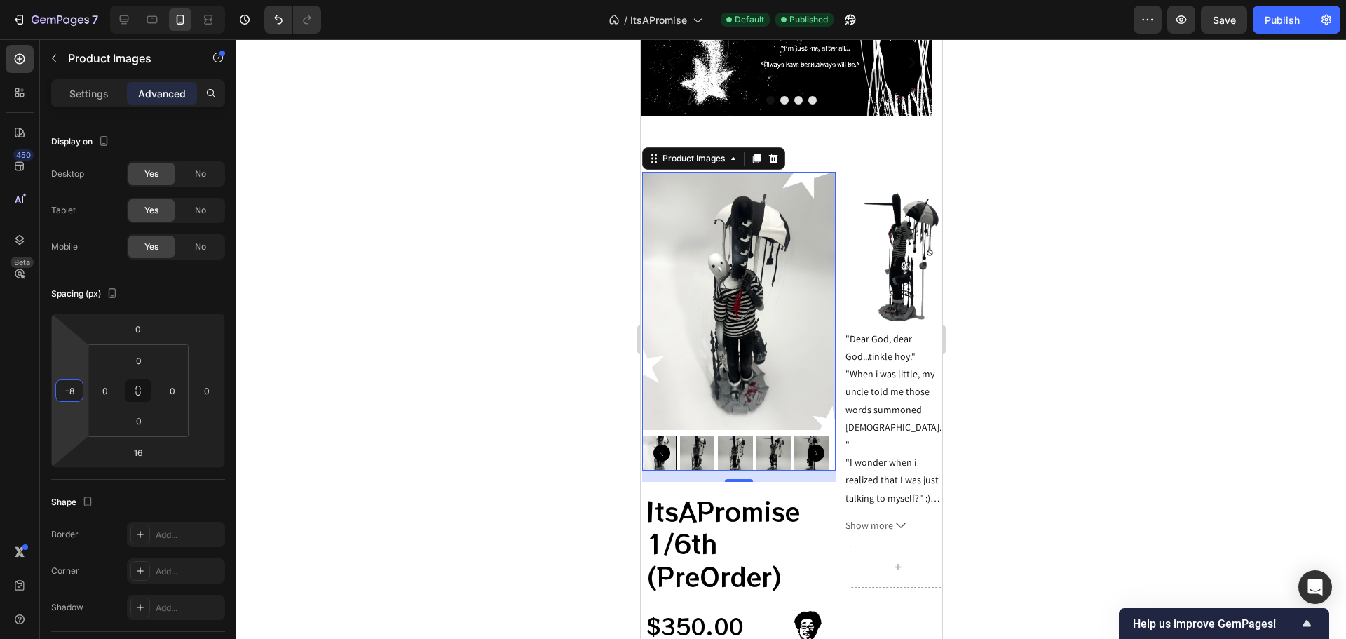
type input "-10"
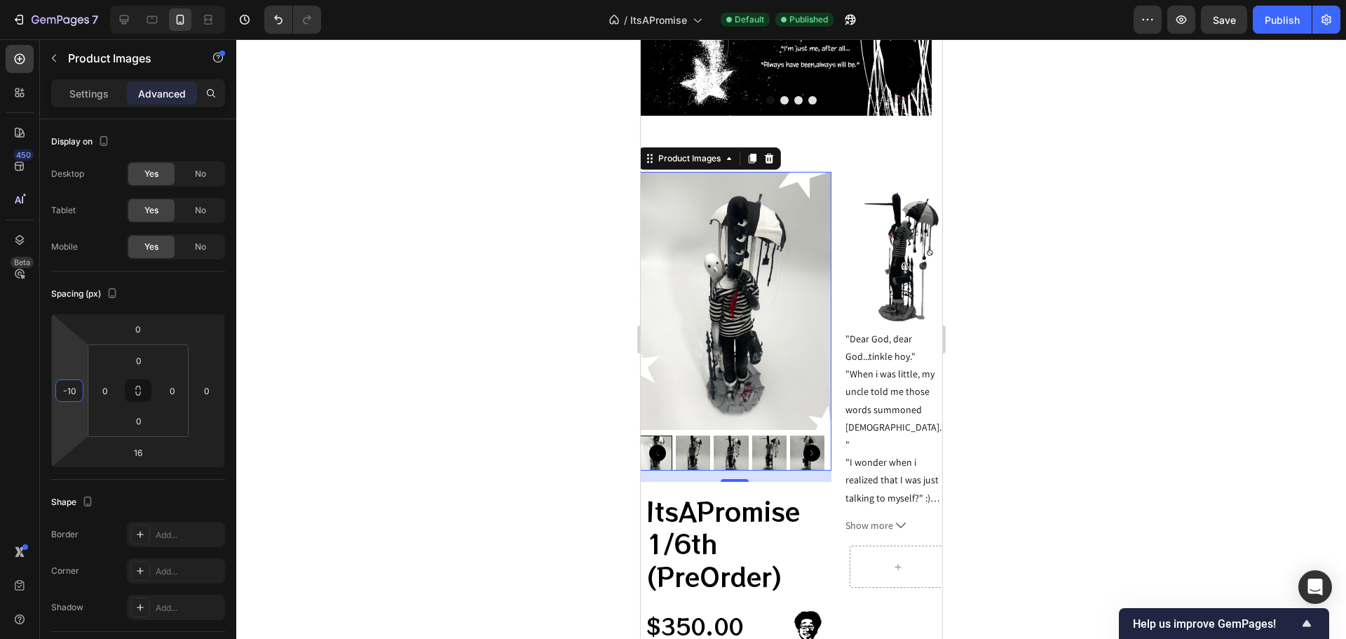
click at [86, 0] on html "7 Version history / ItsAPromise Default Published Preview Save Publish 450 Beta…" at bounding box center [673, 0] width 1346 height 0
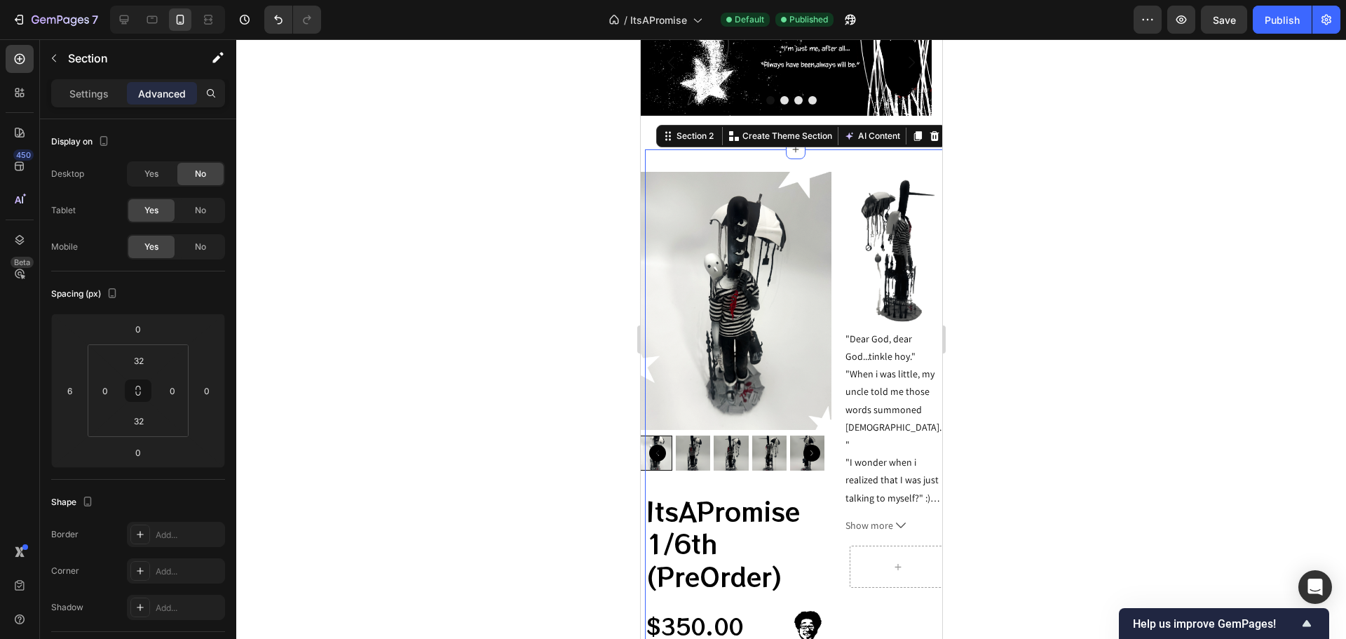
click at [801, 167] on div "Product Images ItsAPromise 1/6th (PreOrder) Product Title $350.00 Product Price…" at bounding box center [794, 546] width 301 height 795
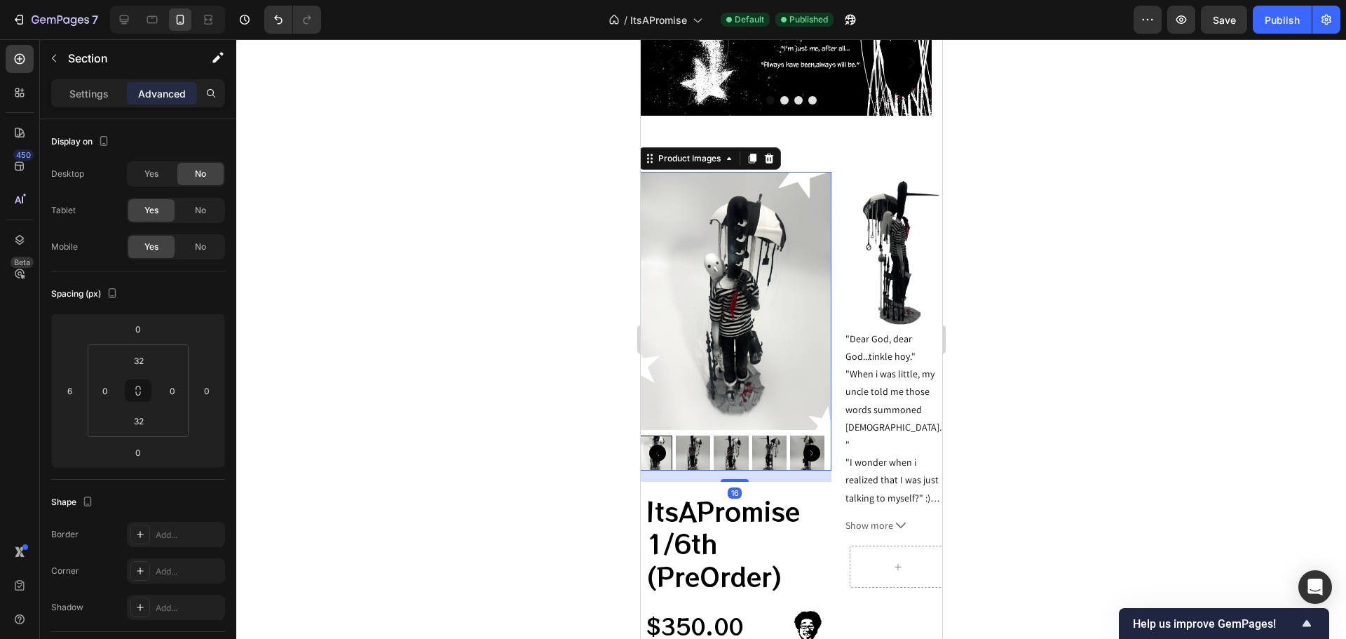
click at [738, 203] on img at bounding box center [734, 301] width 194 height 258
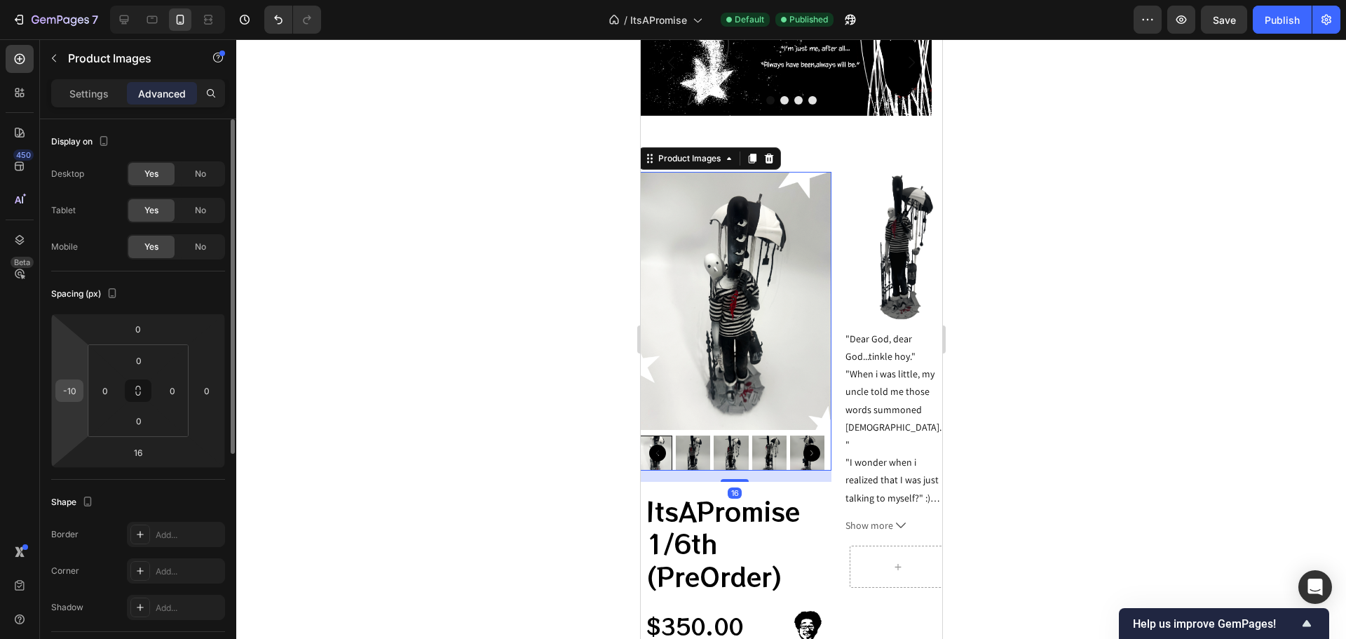
click at [69, 384] on input "-10" at bounding box center [69, 390] width 21 height 21
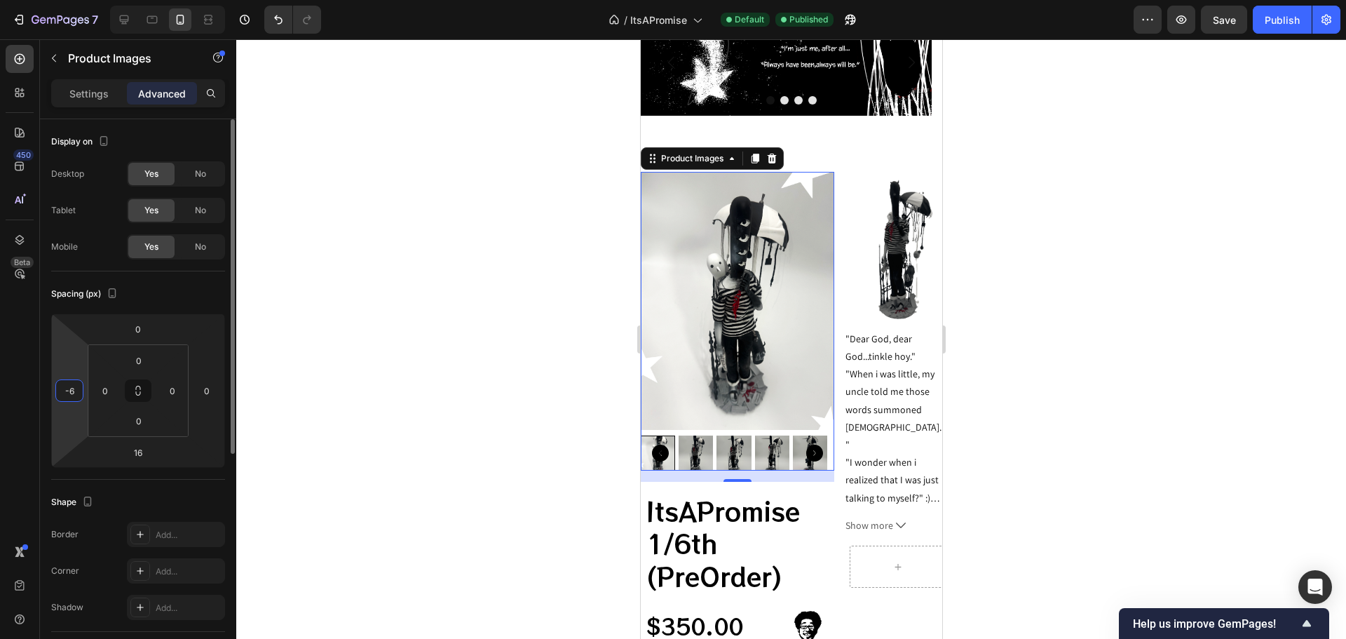
type input "-6"
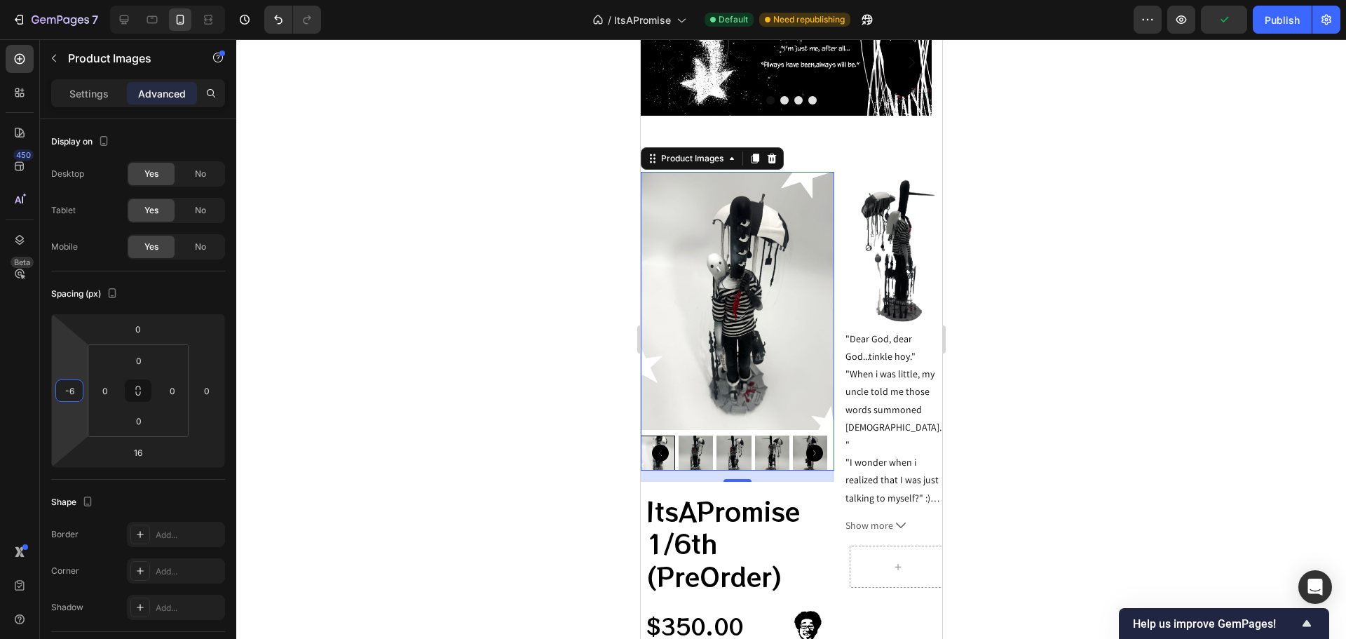
click at [590, 245] on div at bounding box center [791, 338] width 1110 height 599
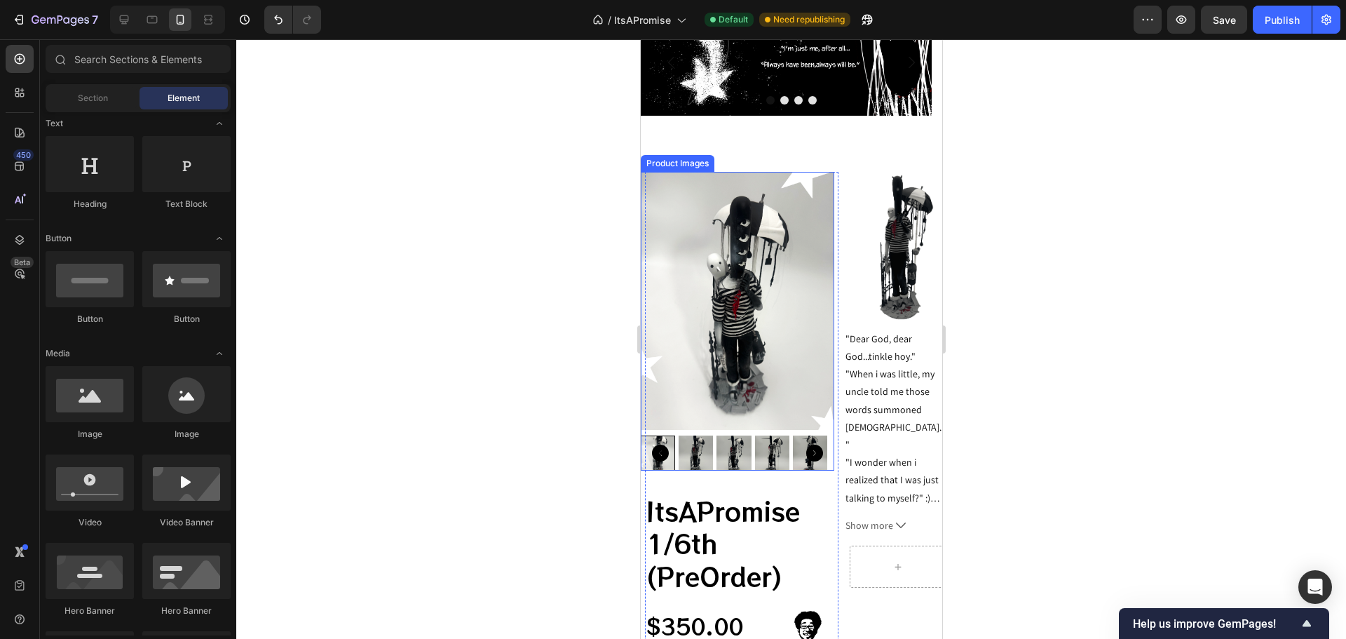
scroll to position [151, 0]
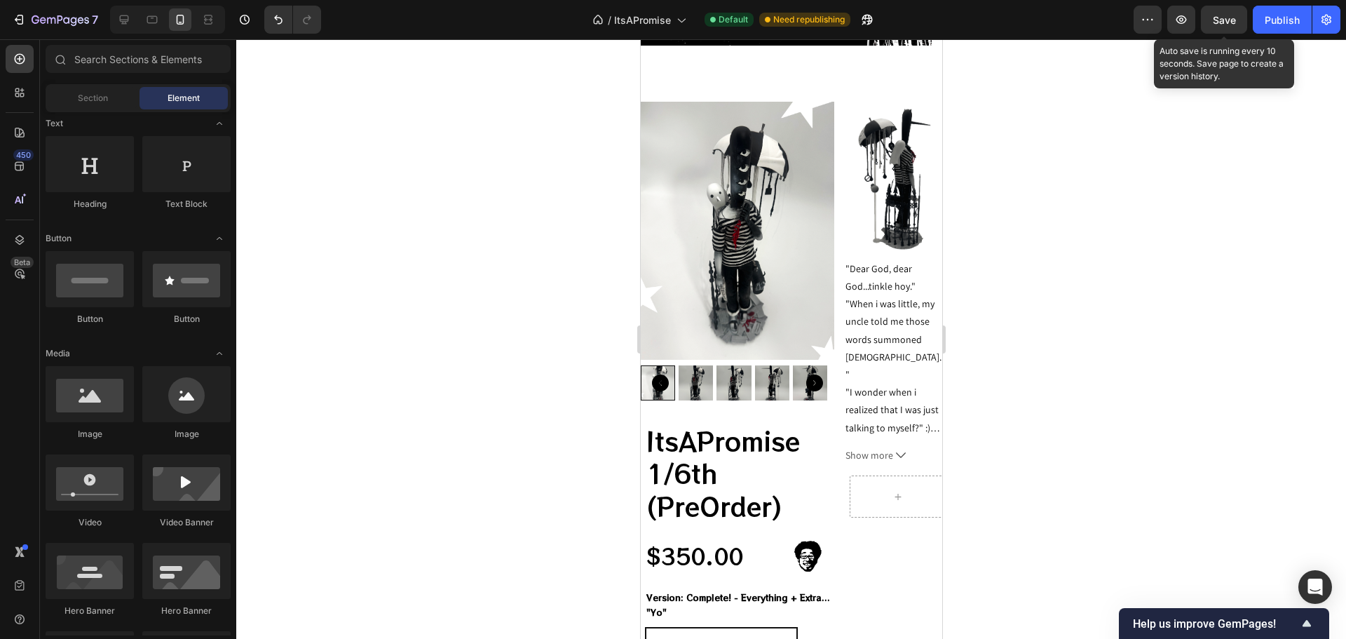
click at [1236, 23] on span "Save" at bounding box center [1224, 20] width 23 height 12
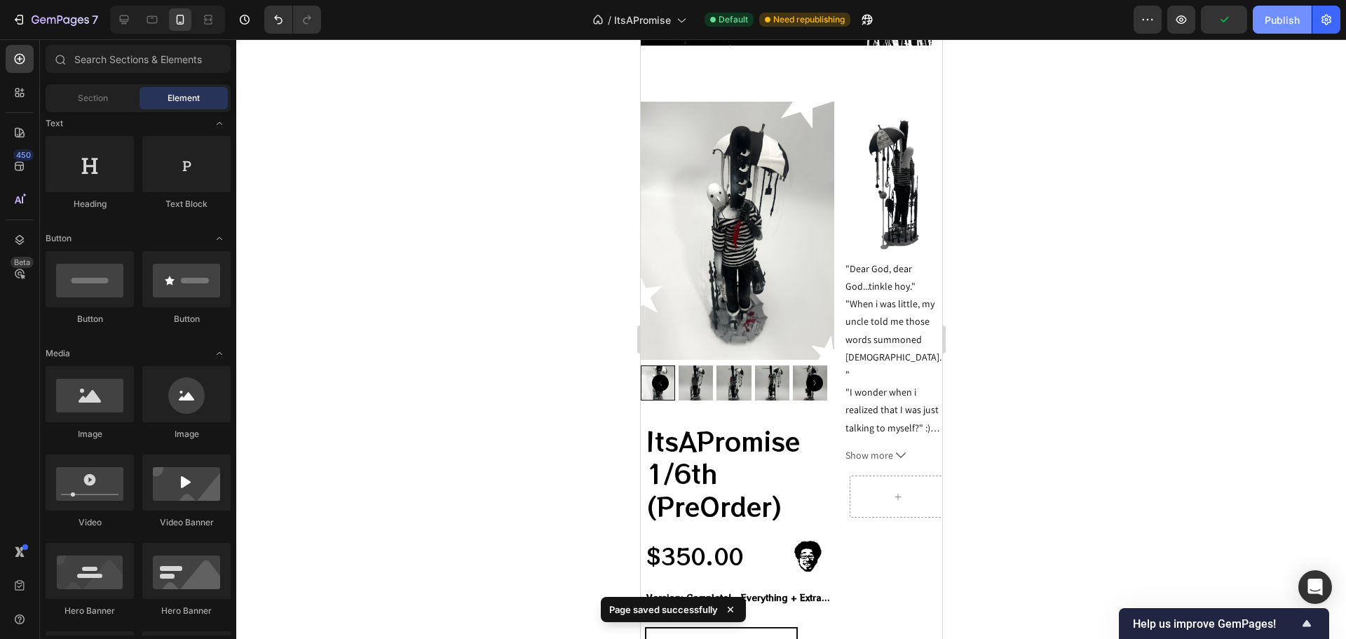
click at [1266, 25] on div "Publish" at bounding box center [1282, 20] width 35 height 15
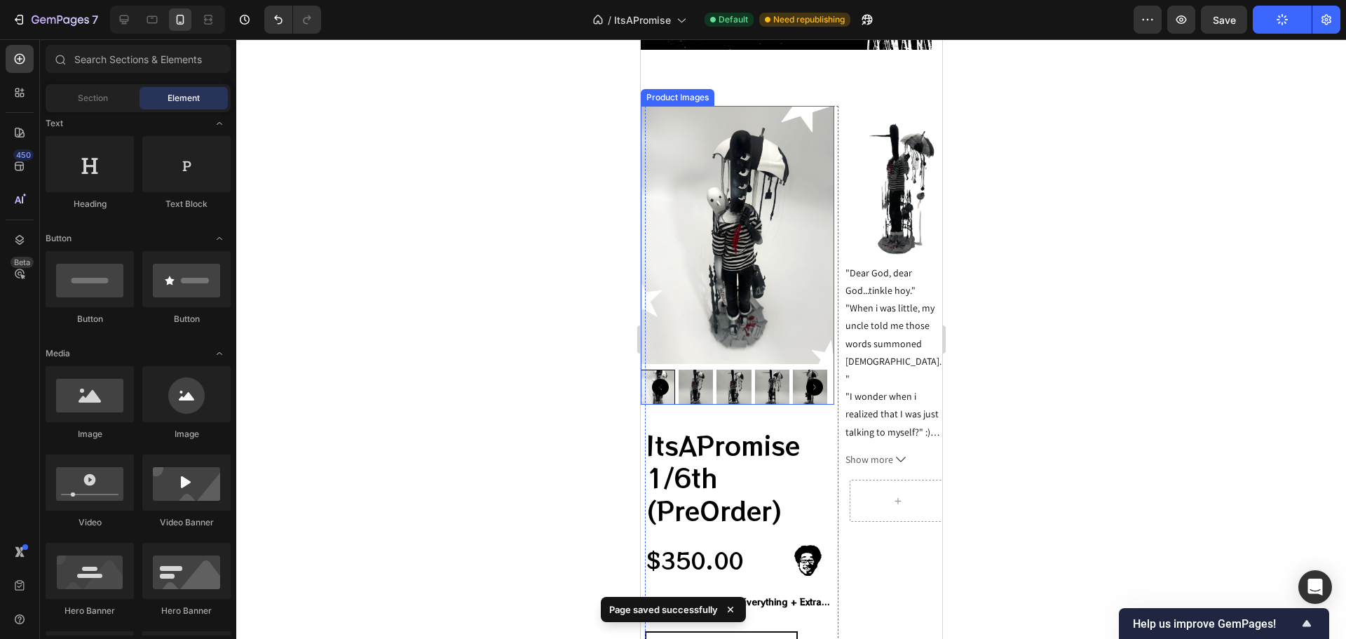
scroll to position [0, 0]
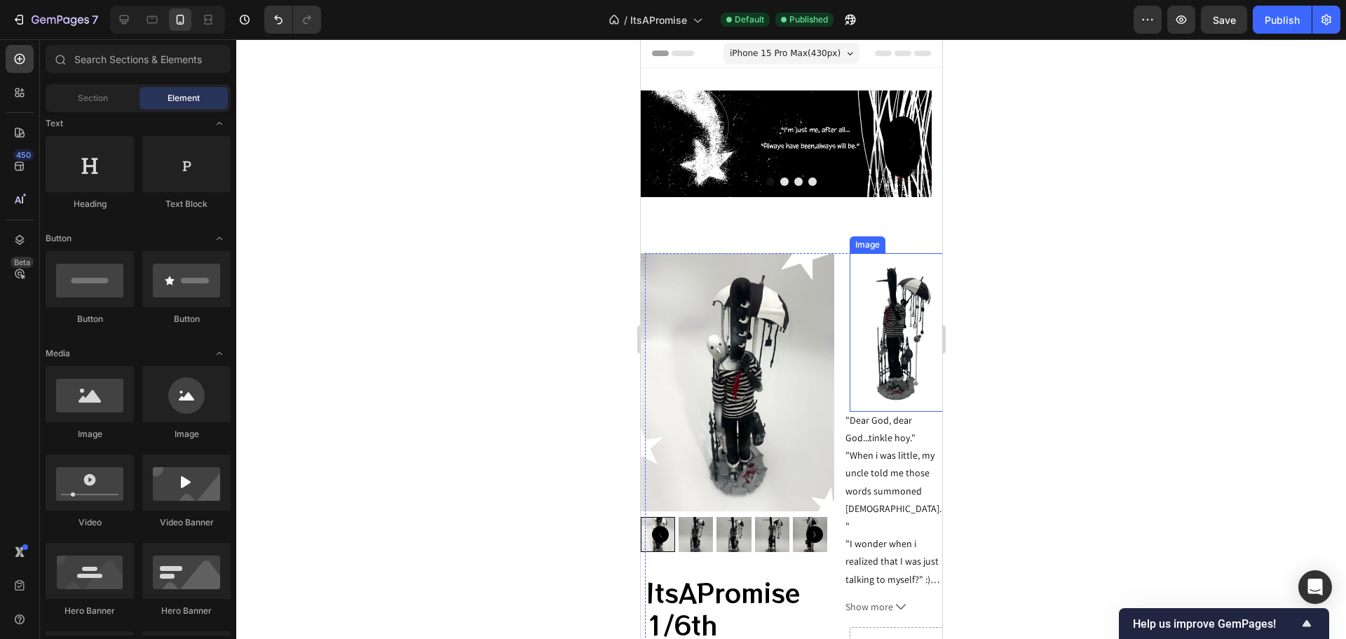
click at [884, 319] on img at bounding box center [897, 332] width 97 height 158
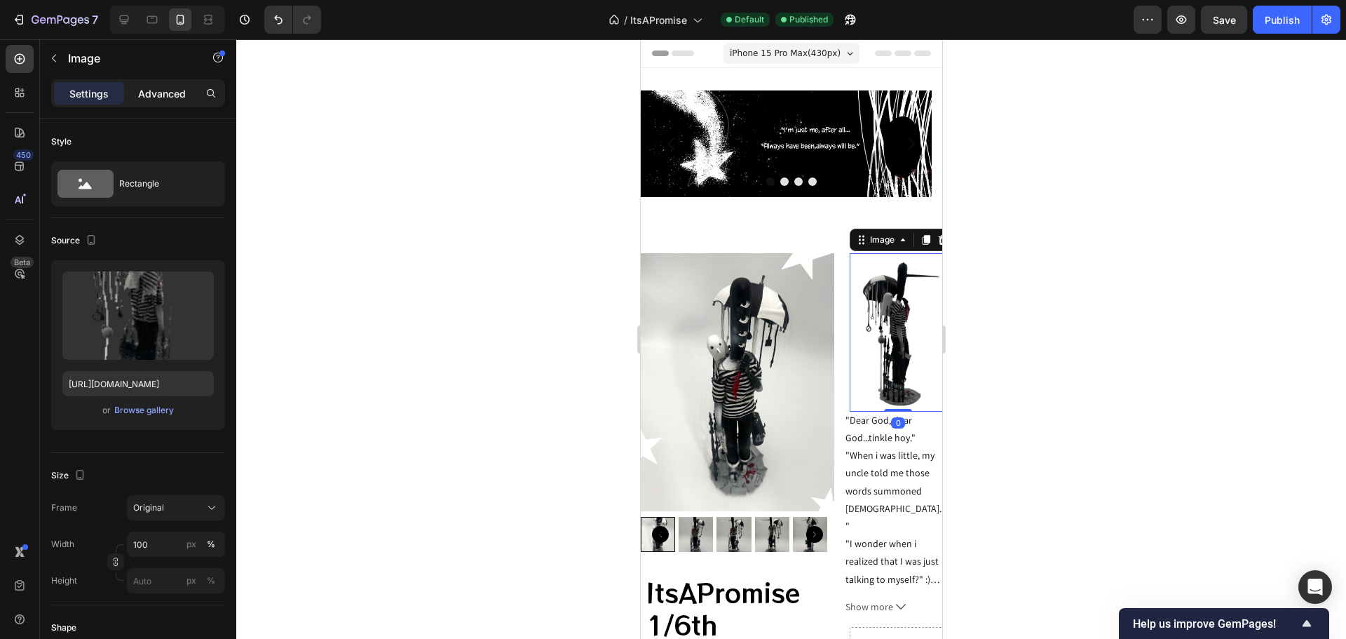
click at [154, 82] on div "Advanced" at bounding box center [162, 93] width 70 height 22
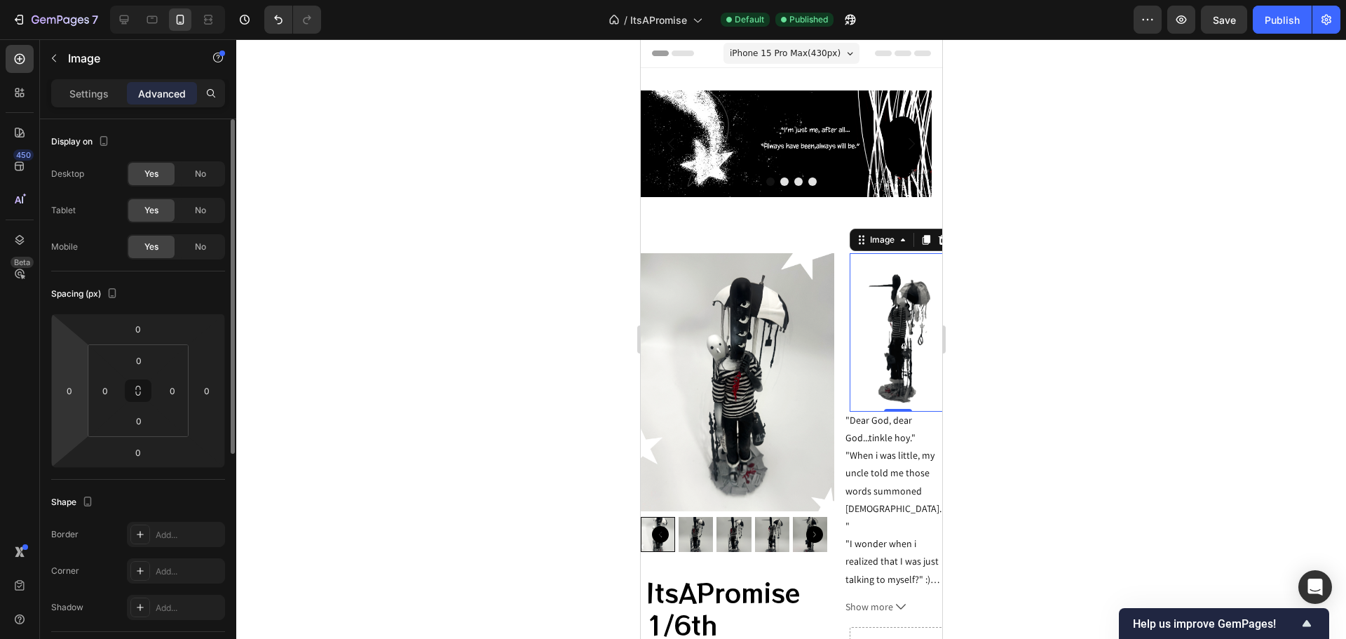
click at [83, 0] on html "7 Version history / ItsAPromise Default Published Preview Save Publish 450 Beta…" at bounding box center [673, 0] width 1346 height 0
type input "-6"
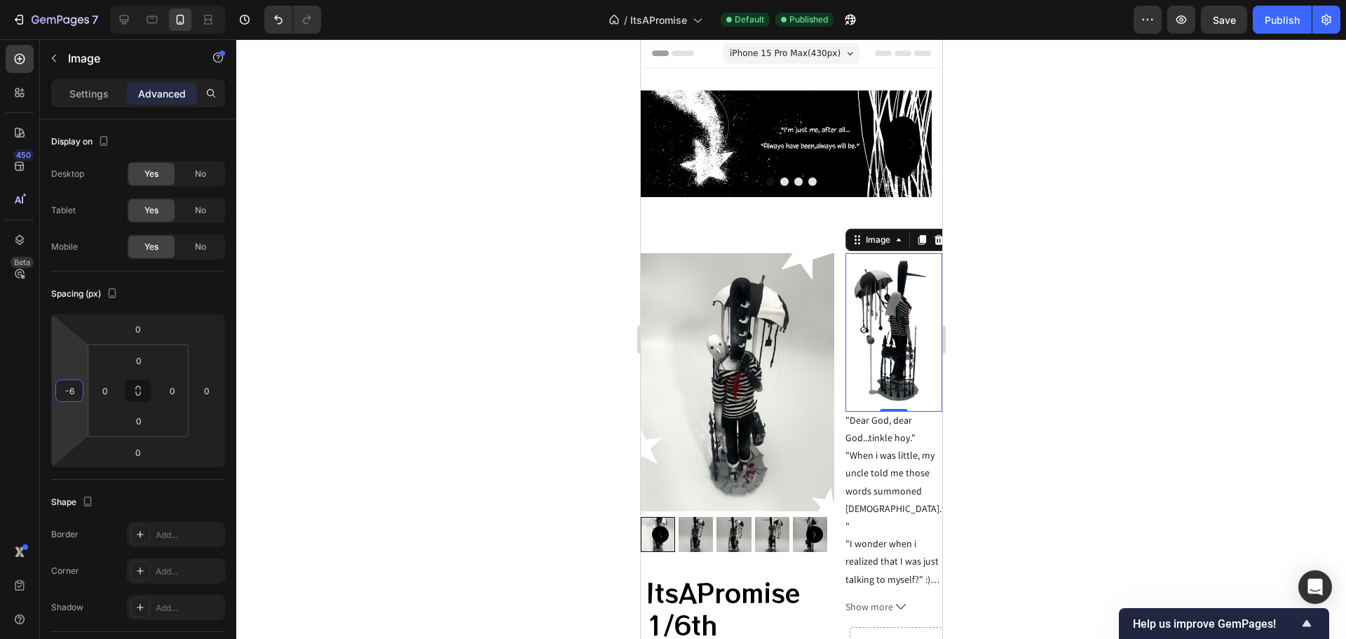
click at [1053, 398] on div at bounding box center [791, 338] width 1110 height 599
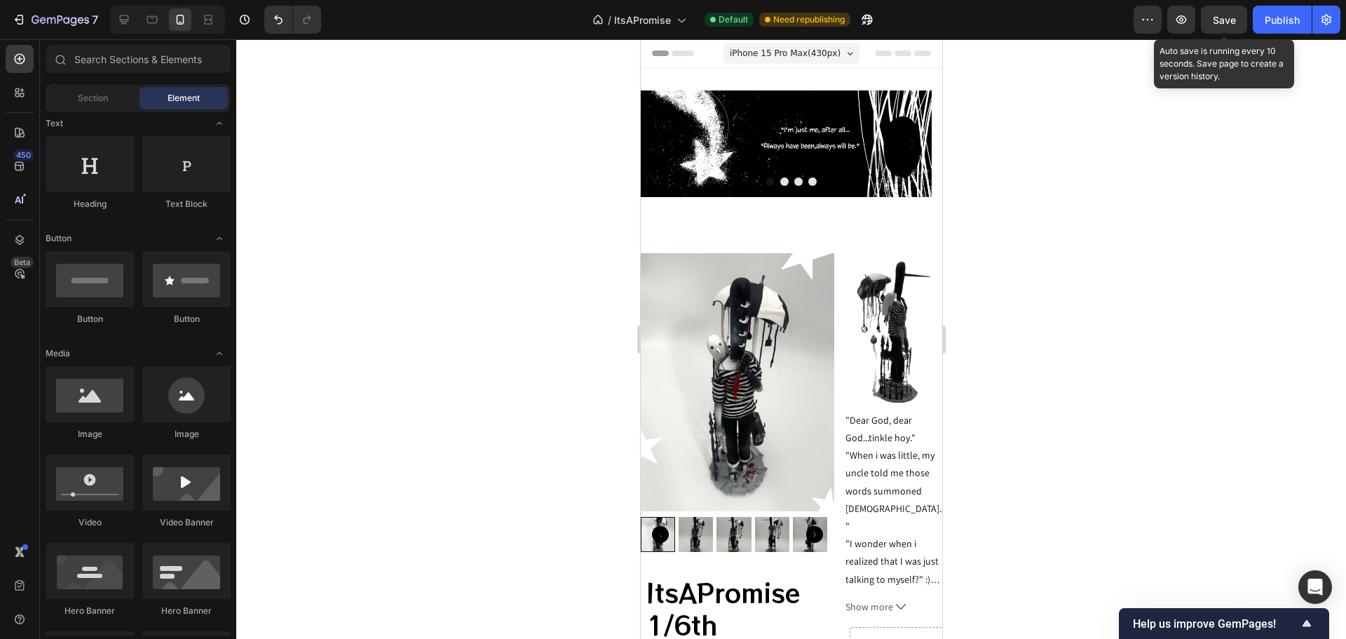
click at [1232, 18] on span "Save" at bounding box center [1224, 20] width 23 height 12
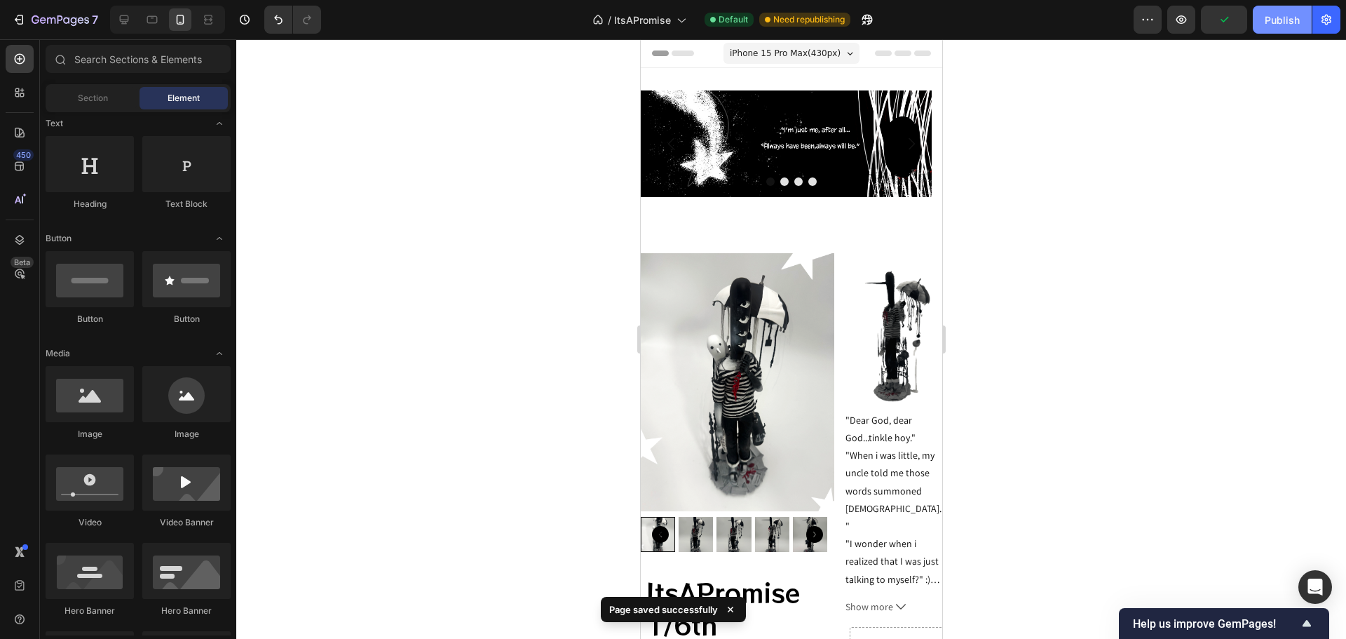
click at [1276, 15] on div "Publish" at bounding box center [1282, 20] width 35 height 15
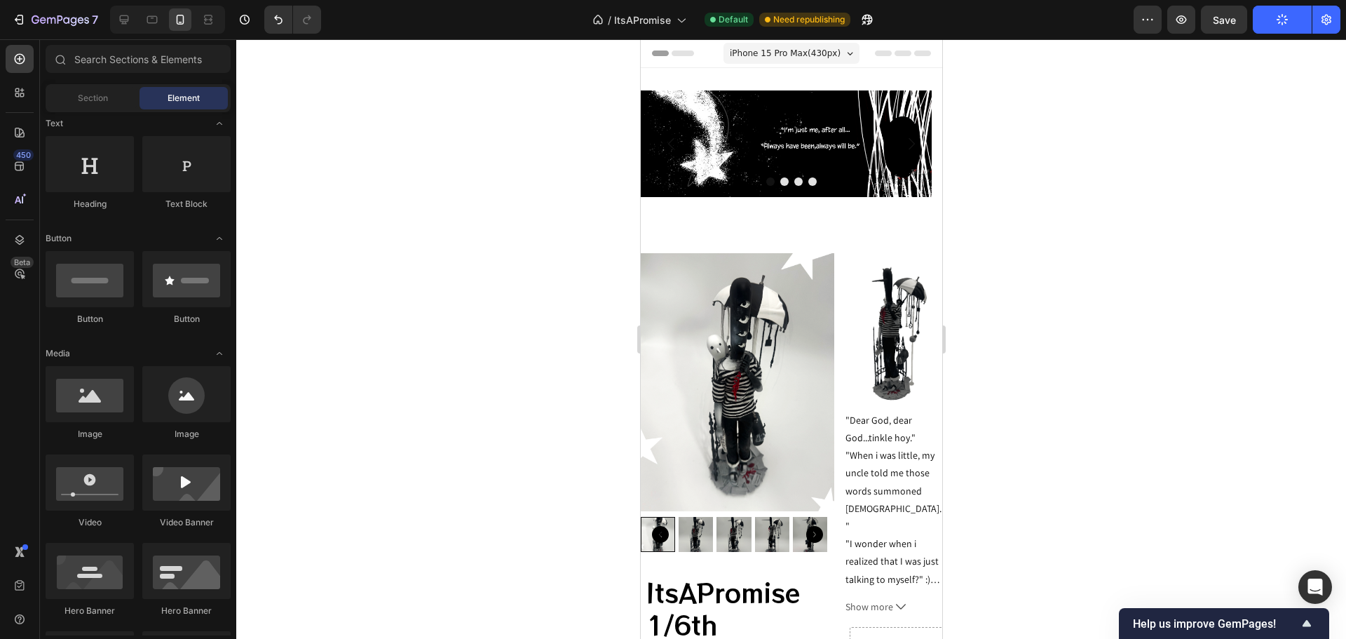
click at [484, 73] on div at bounding box center [791, 338] width 1110 height 599
